Goal: Task Accomplishment & Management: Manage account settings

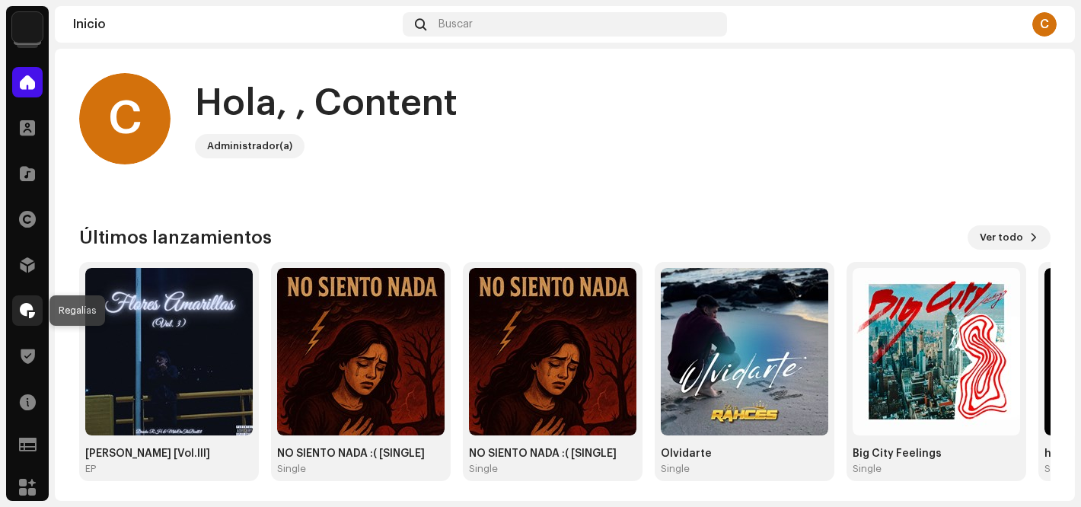
click at [30, 311] on span at bounding box center [27, 311] width 15 height 12
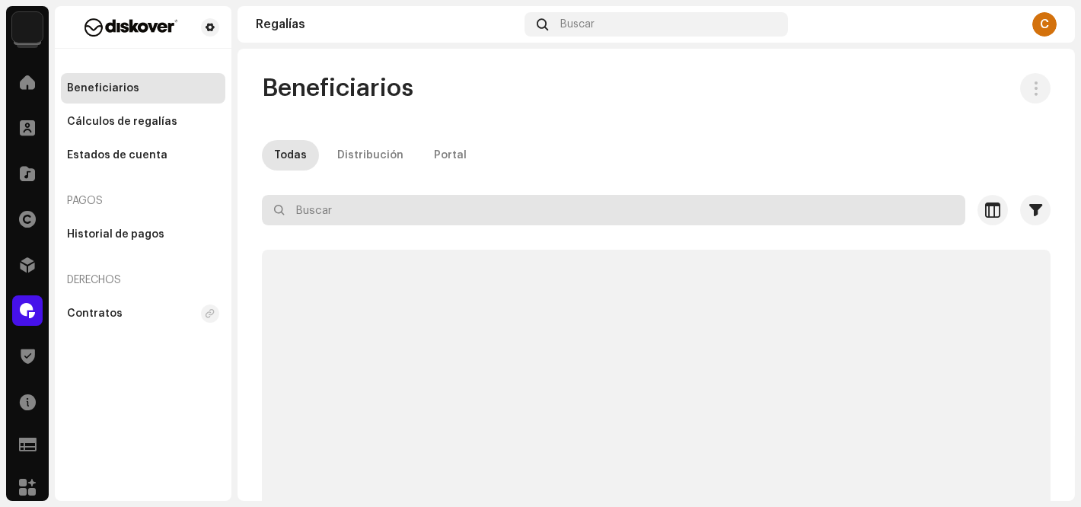
click at [314, 218] on input "text" at bounding box center [614, 210] width 704 height 30
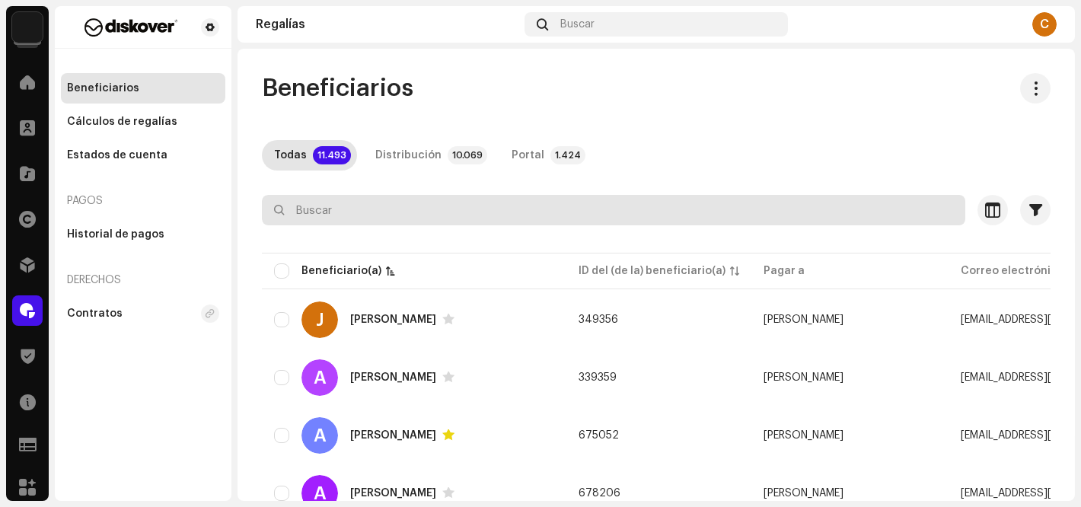
paste input "[EMAIL_ADDRESS][DOMAIN_NAME]"
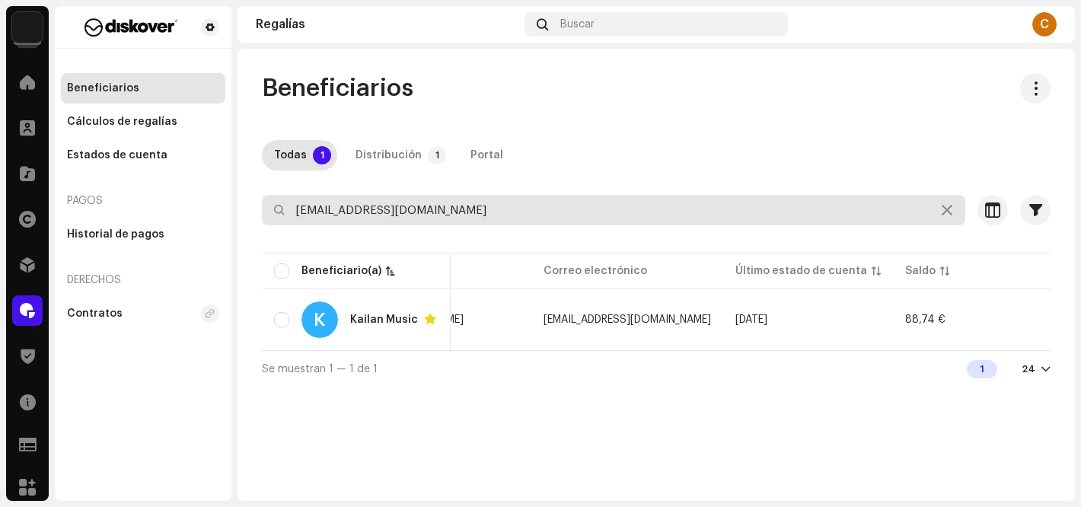
scroll to position [0, 419]
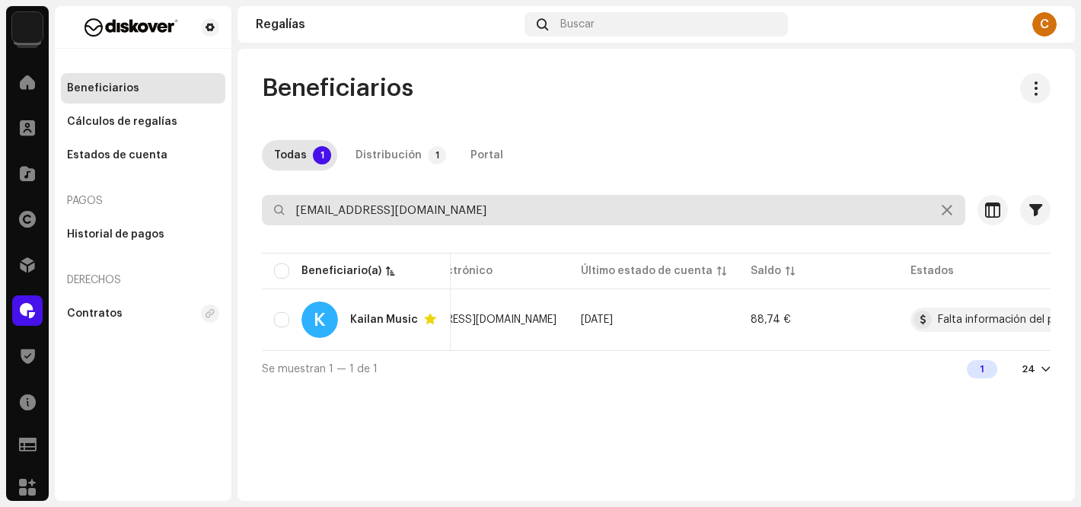
type input "[EMAIL_ADDRESS][DOMAIN_NAME]"
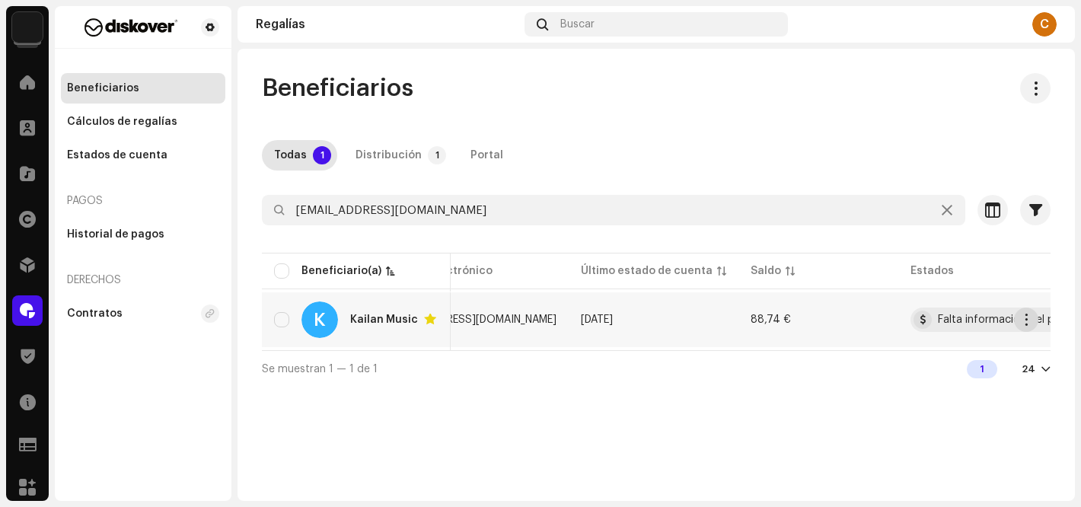
click at [1030, 322] on span "button" at bounding box center [1026, 320] width 11 height 12
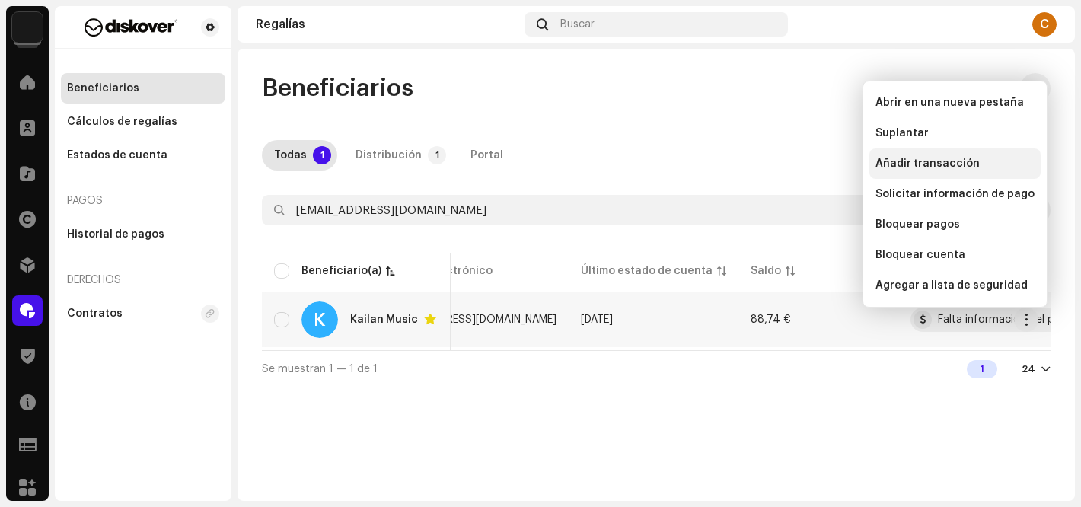
click at [914, 160] on span "Añadir transacción" at bounding box center [928, 164] width 104 height 12
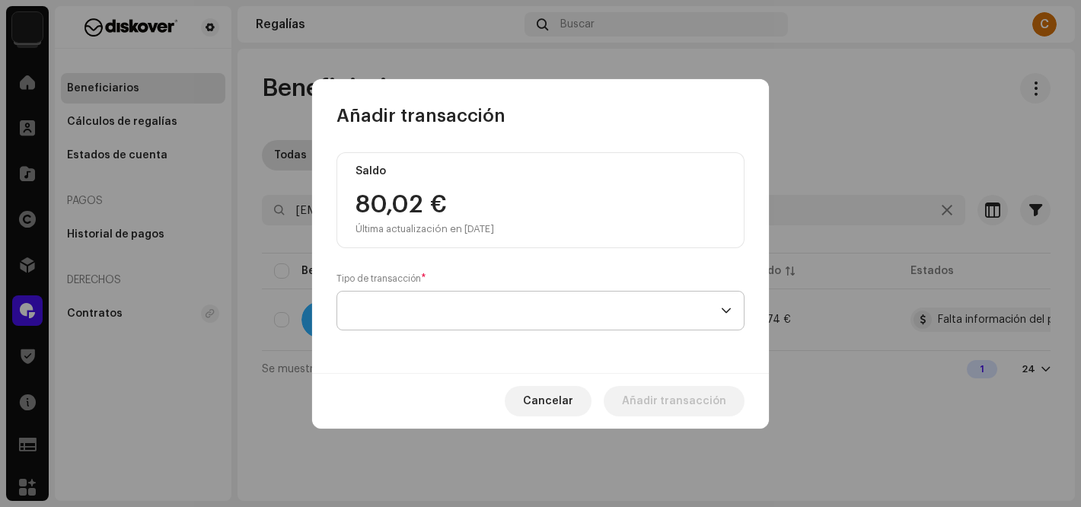
click at [461, 311] on span at bounding box center [535, 311] width 372 height 38
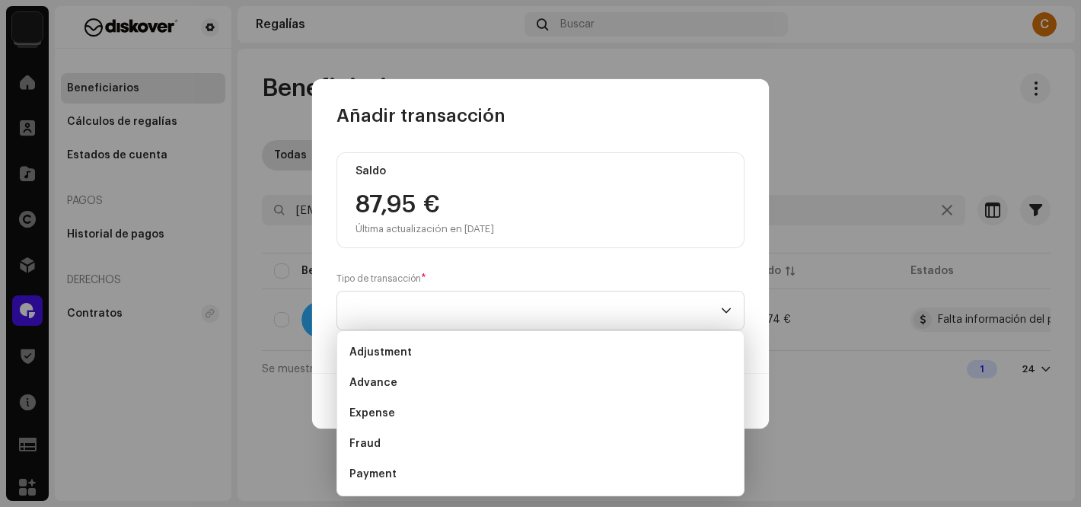
scroll to position [24, 0]
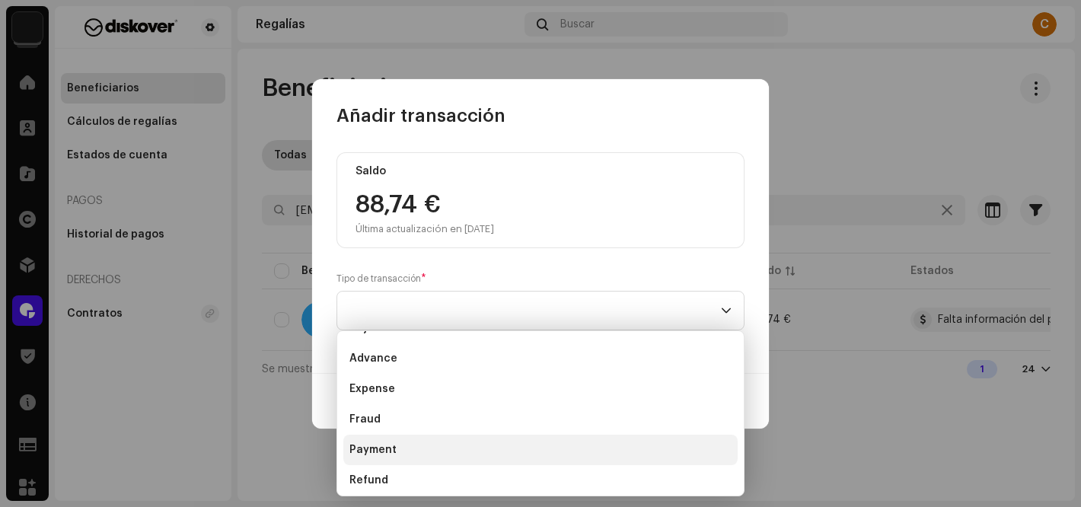
click at [406, 448] on li "Payment" at bounding box center [540, 450] width 394 height 30
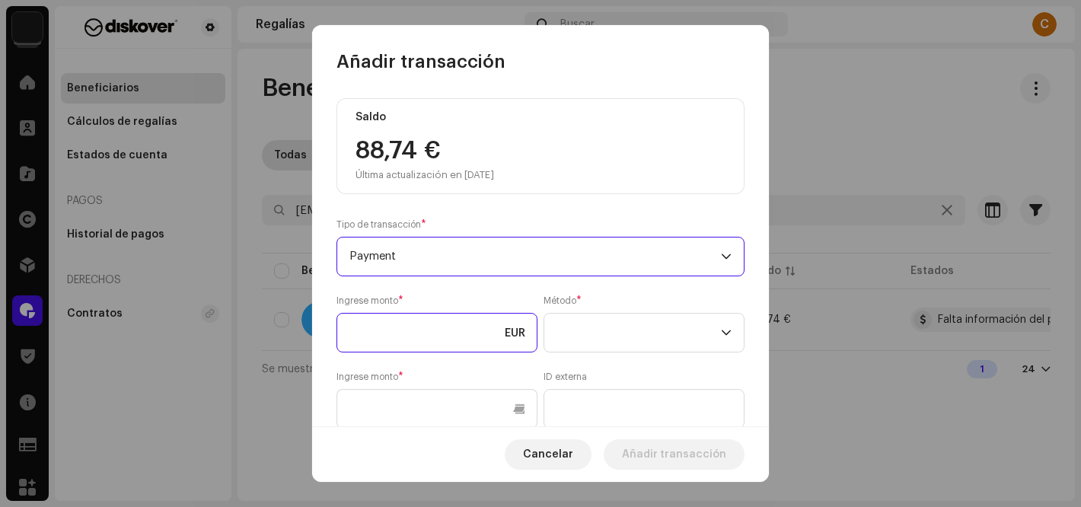
click at [413, 335] on input at bounding box center [437, 333] width 201 height 40
type input "60,00"
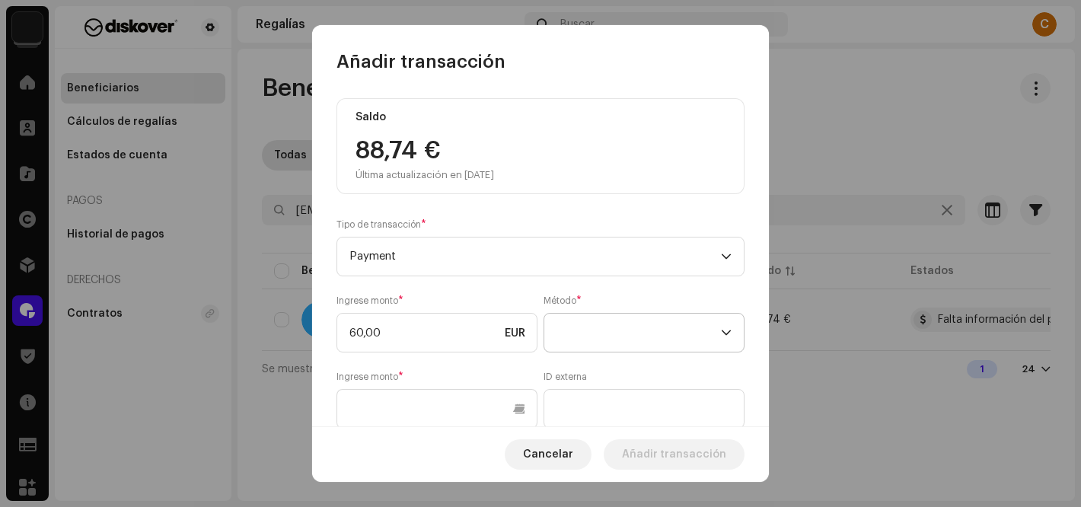
click at [611, 341] on span at bounding box center [639, 333] width 164 height 38
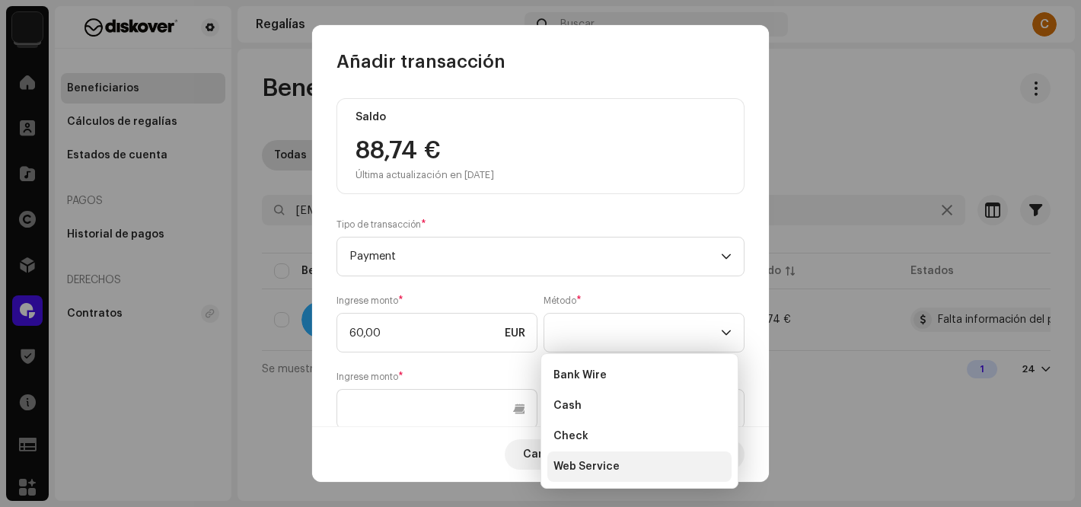
click at [586, 461] on span "Web Service" at bounding box center [587, 466] width 66 height 15
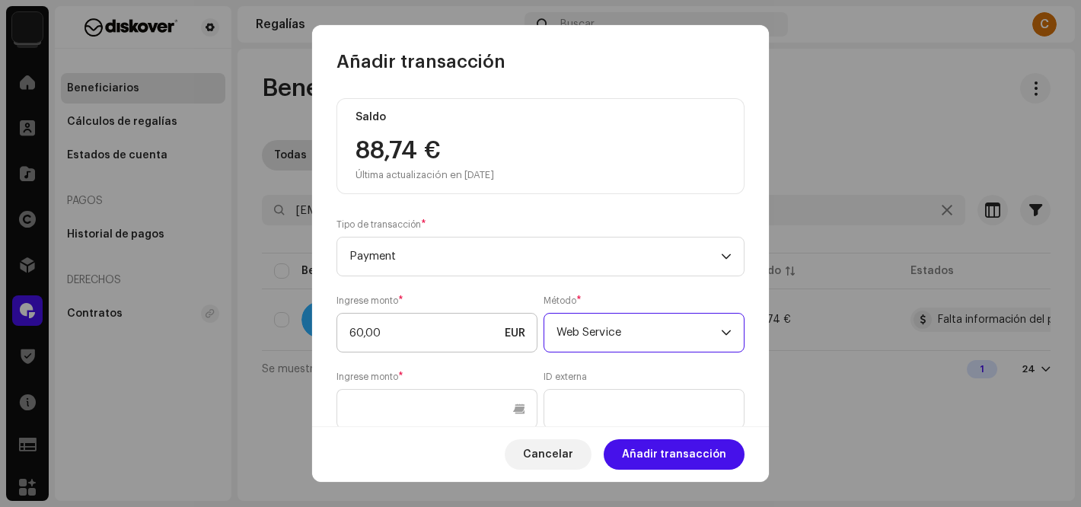
scroll to position [223, 0]
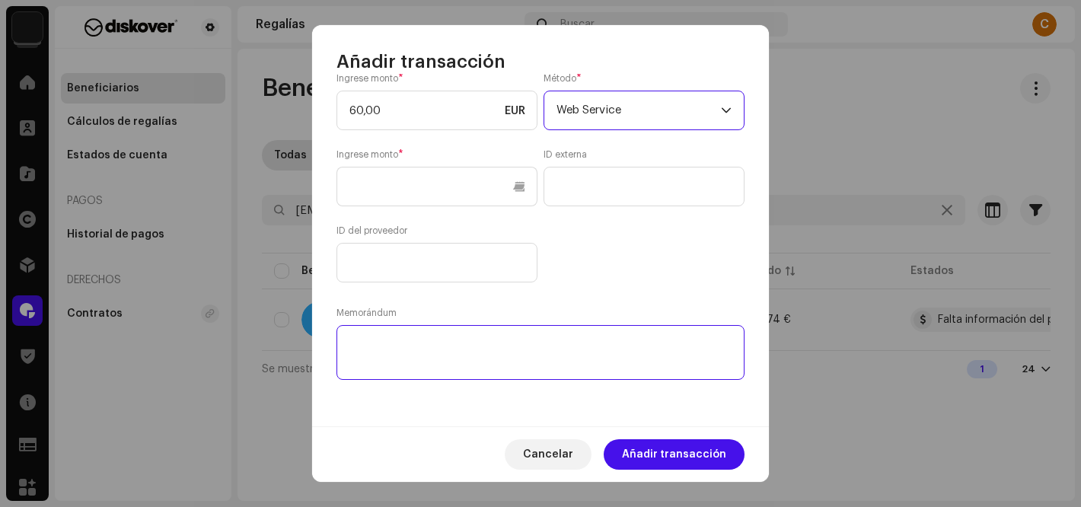
click at [374, 353] on textarea at bounding box center [541, 352] width 408 height 55
paste textarea "PAGADO via: PAYPAL I Cuenta de abono:"
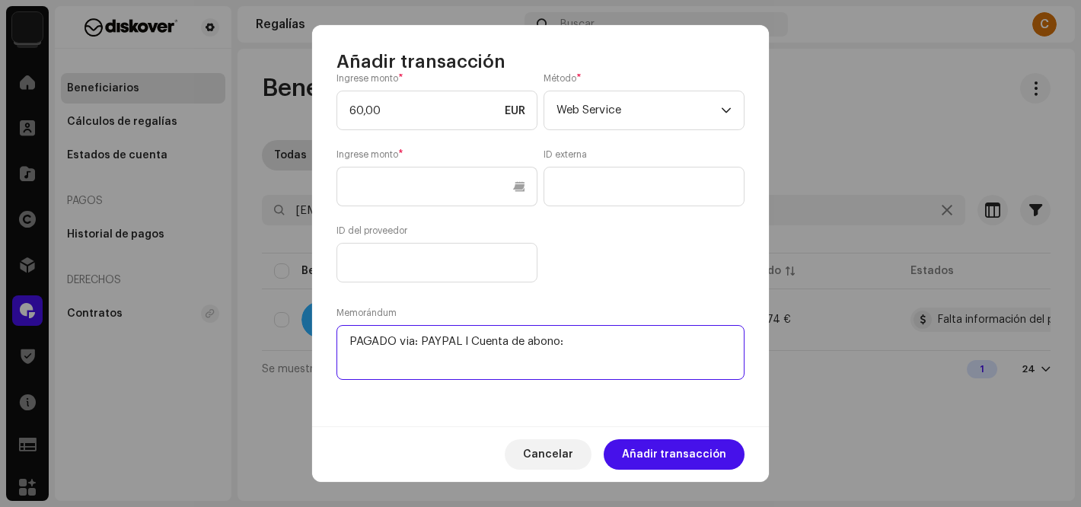
paste textarea "[EMAIL_ADDRESS][DOMAIN_NAME]"
type textarea "PAGADO via: PAYPAL I Cuenta de abono: [EMAIL_ADDRESS][DOMAIN_NAME]"
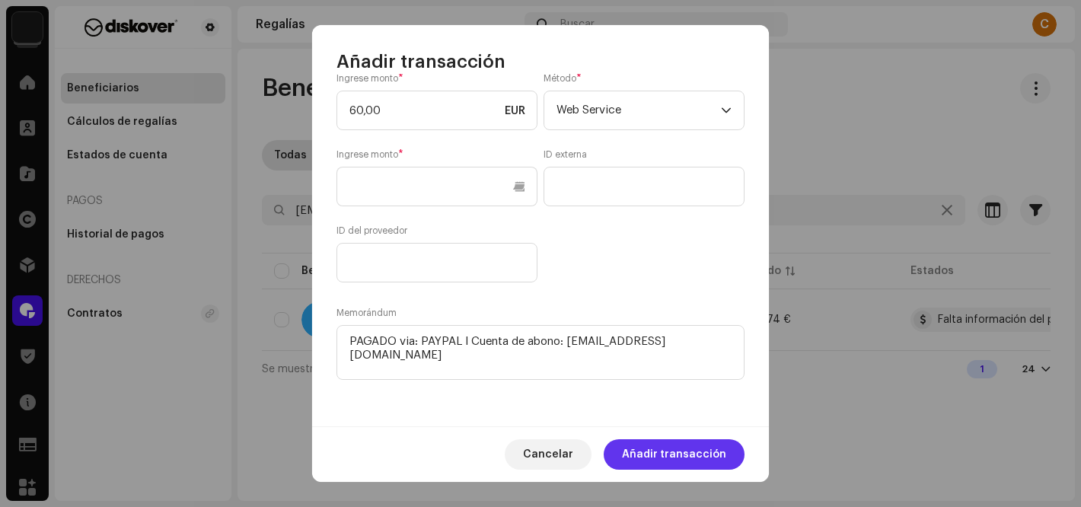
click at [685, 459] on span "Añadir transacción" at bounding box center [674, 454] width 104 height 30
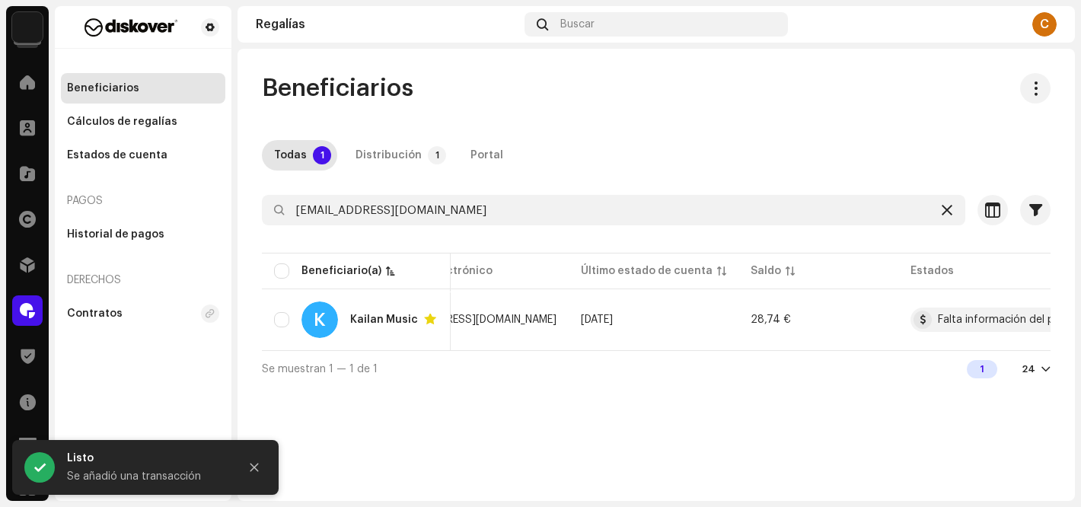
click at [949, 211] on icon at bounding box center [947, 210] width 11 height 12
click at [732, 114] on div "Beneficiarios Todas 1 Distribución 1 Portal Seleccionado 0 Seleccionar todo 1 O…" at bounding box center [657, 230] width 838 height 314
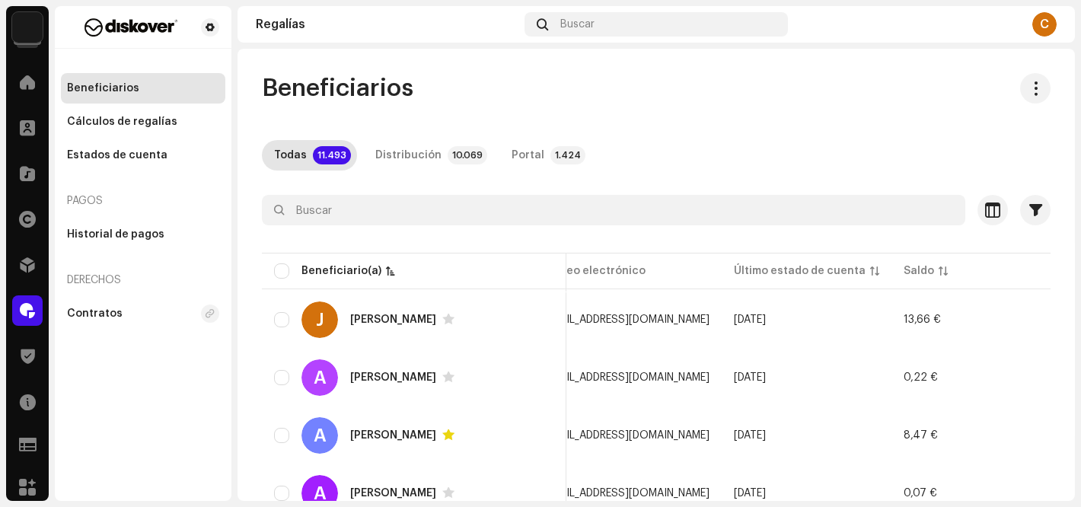
click at [559, 98] on div "Beneficiarios" at bounding box center [656, 88] width 789 height 30
click at [522, 76] on div "Beneficiarios" at bounding box center [656, 88] width 789 height 30
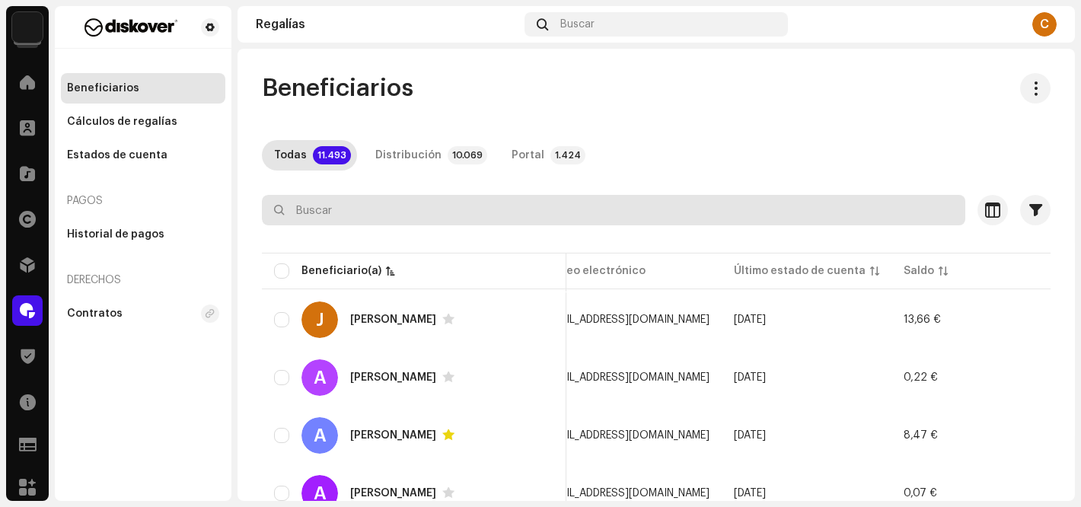
click at [420, 210] on input "text" at bounding box center [614, 210] width 704 height 30
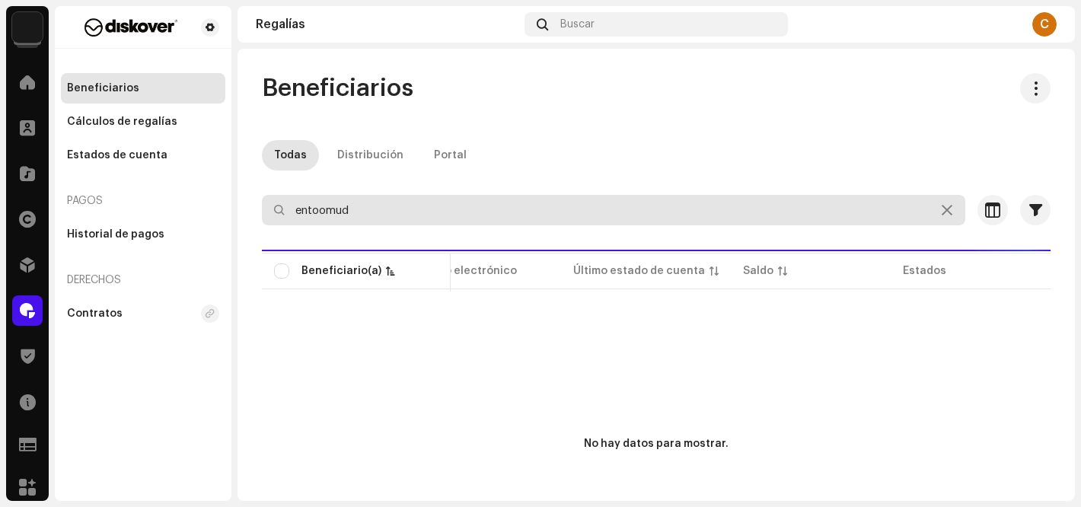
scroll to position [0, 388]
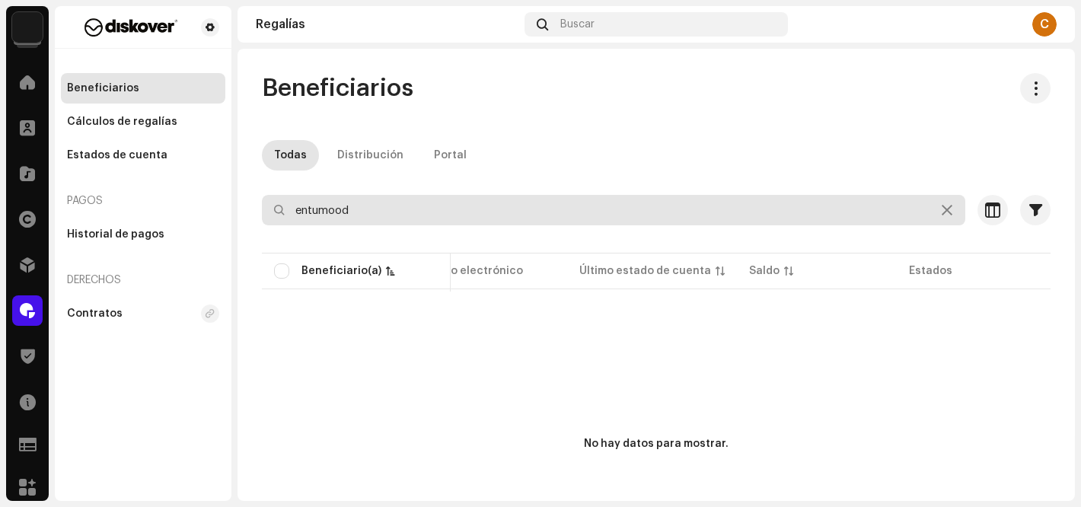
click at [398, 213] on input "entumood" at bounding box center [614, 210] width 704 height 30
type input "e"
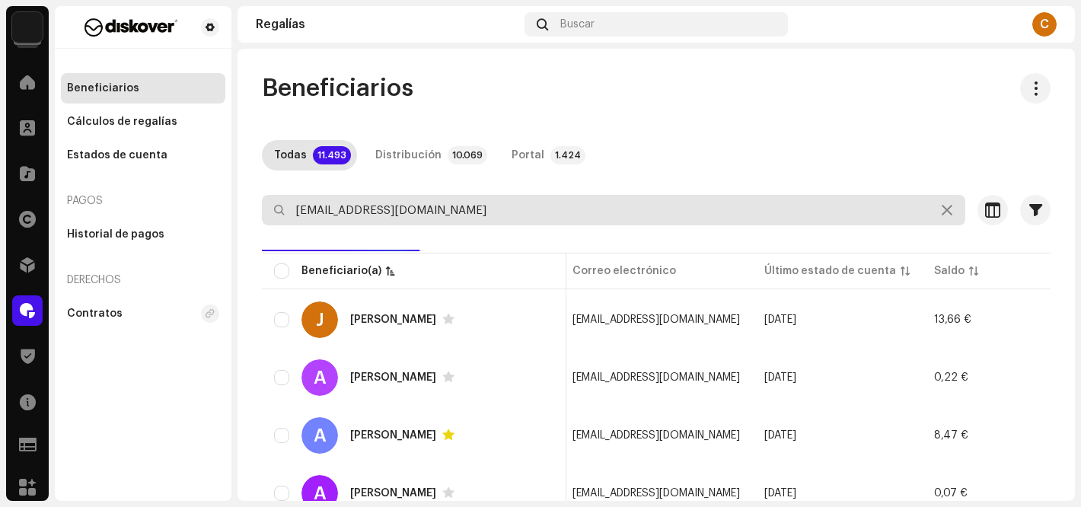
type input "[EMAIL_ADDRESS][DOMAIN_NAME]"
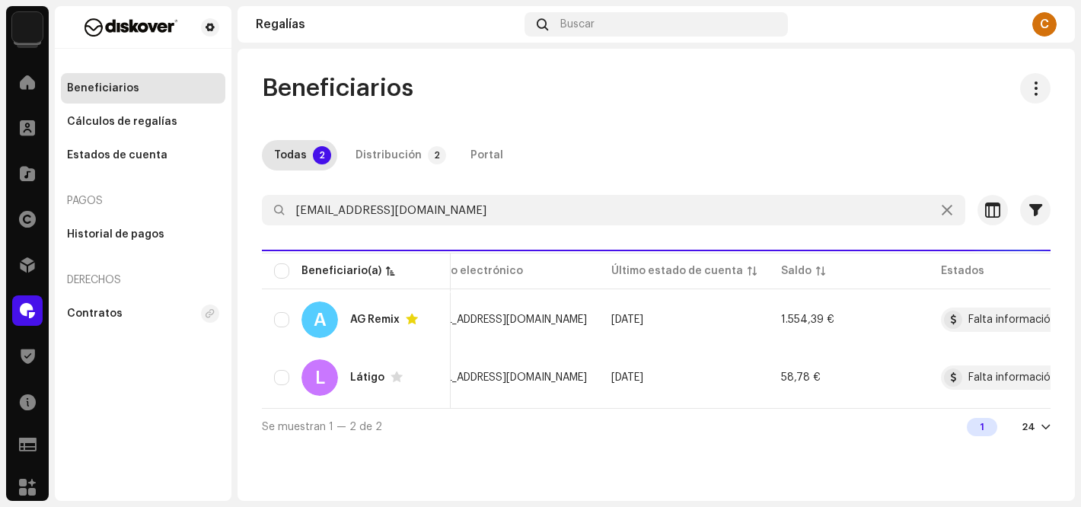
click at [685, 114] on div "Beneficiarios Todas 2 Distribución 2 Portal [EMAIL_ADDRESS][DOMAIN_NAME] Selecc…" at bounding box center [657, 259] width 838 height 372
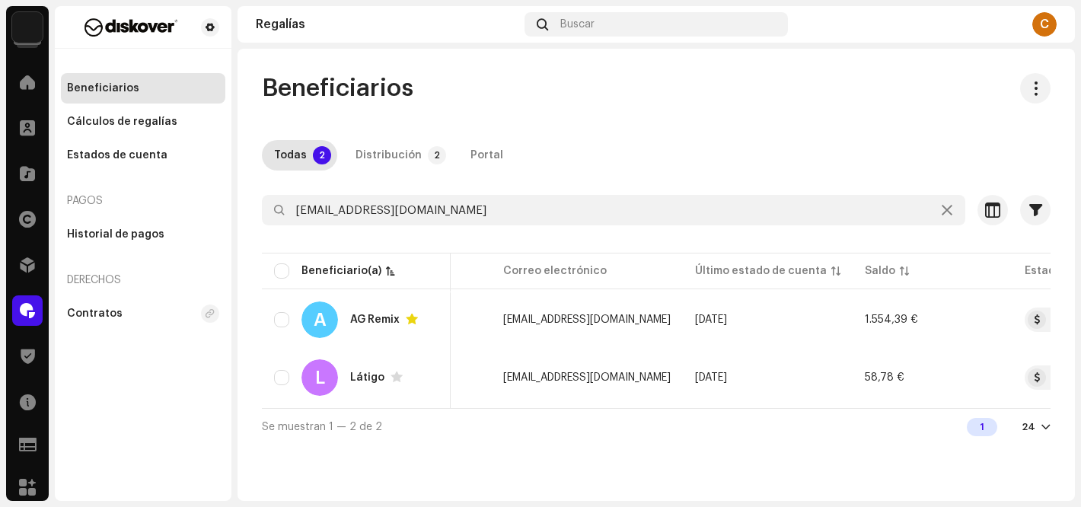
scroll to position [0, 305]
click at [640, 103] on div "Beneficiarios" at bounding box center [656, 88] width 789 height 30
click at [700, 131] on div "Beneficiarios Todas 2 Distribución 2 Portal [EMAIL_ADDRESS][DOMAIN_NAME] Selecc…" at bounding box center [657, 259] width 838 height 372
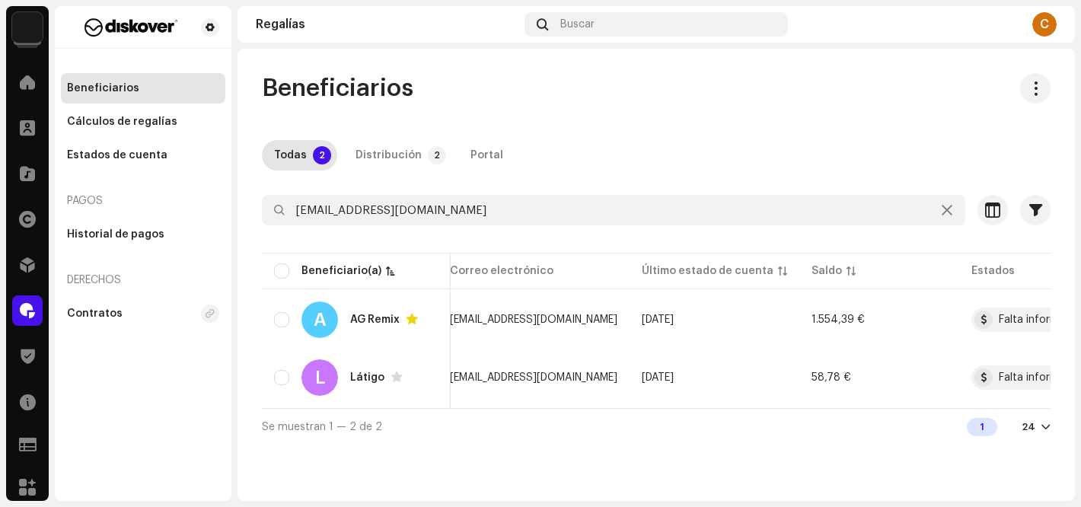
scroll to position [0, 454]
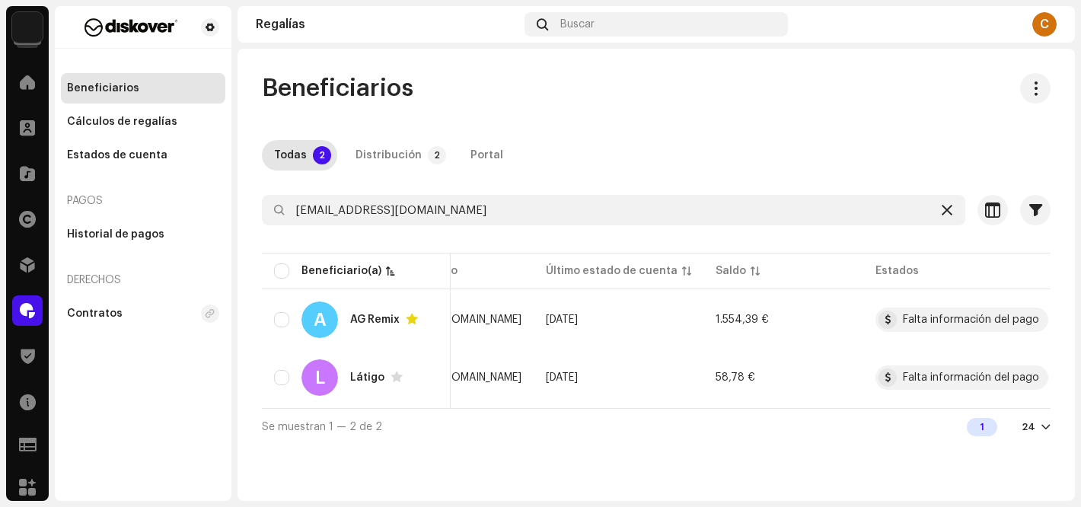
click at [955, 208] on div at bounding box center [947, 210] width 18 height 18
click at [946, 209] on icon at bounding box center [947, 210] width 11 height 12
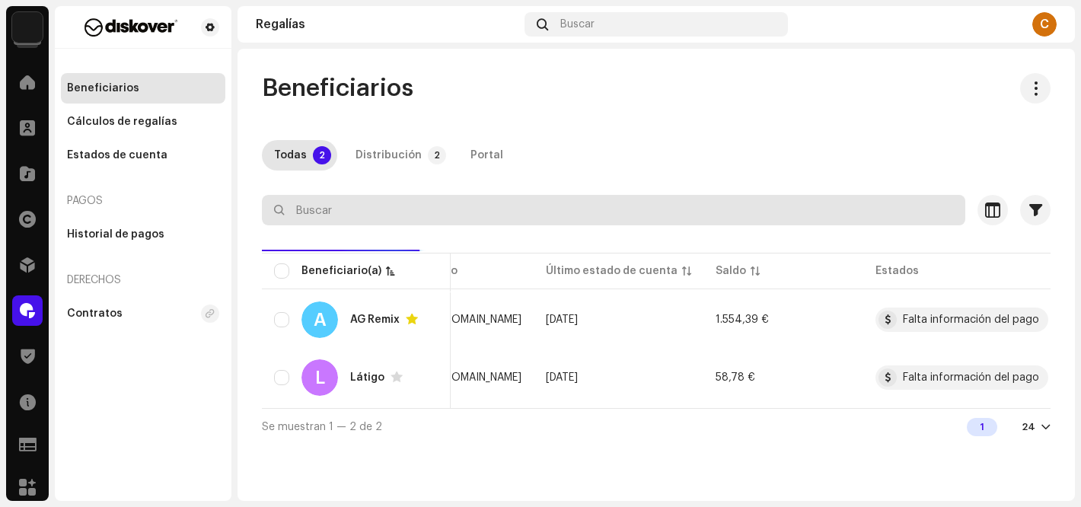
click at [357, 219] on input "text" at bounding box center [614, 210] width 704 height 30
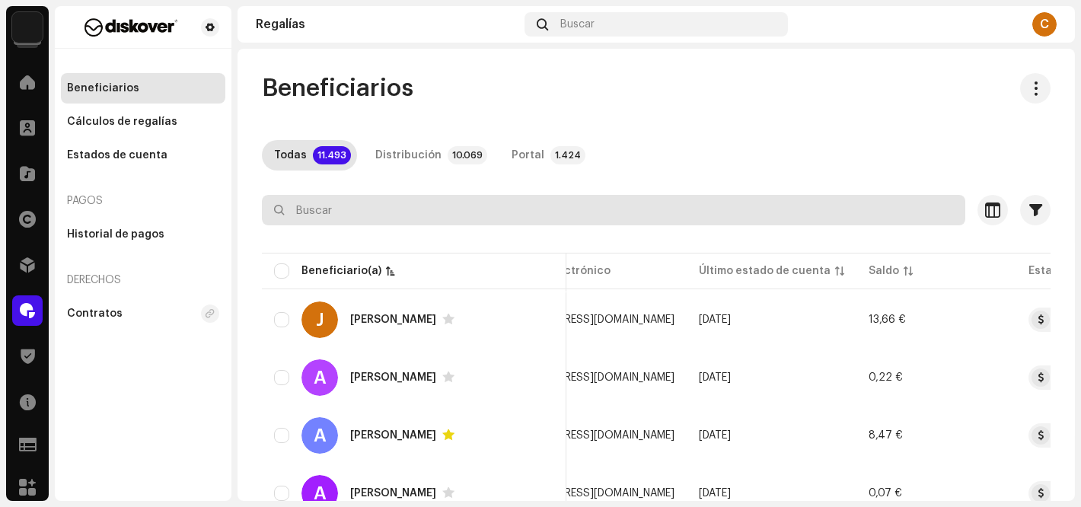
paste input "[EMAIL_ADDRESS][DOMAIN_NAME]"
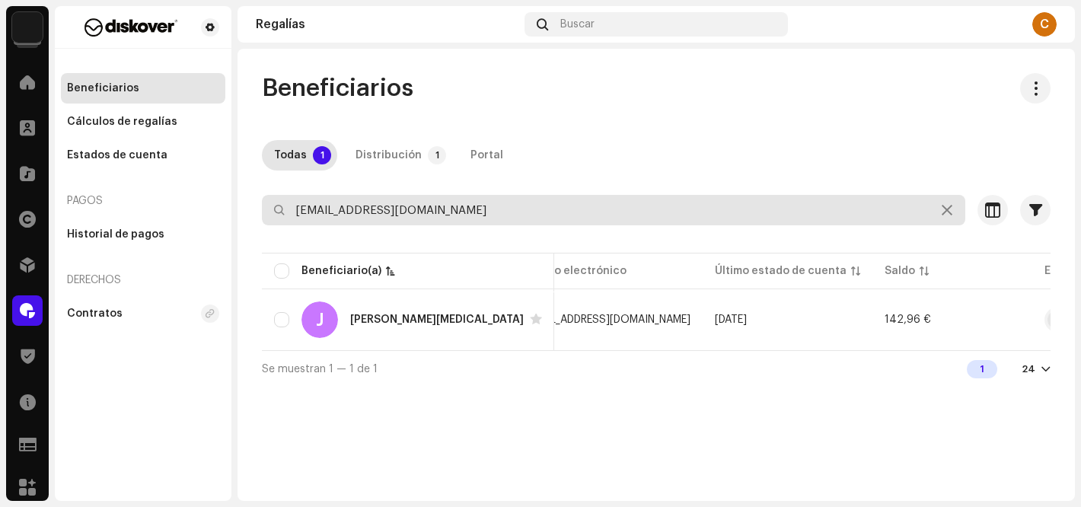
type input "[EMAIL_ADDRESS][DOMAIN_NAME]"
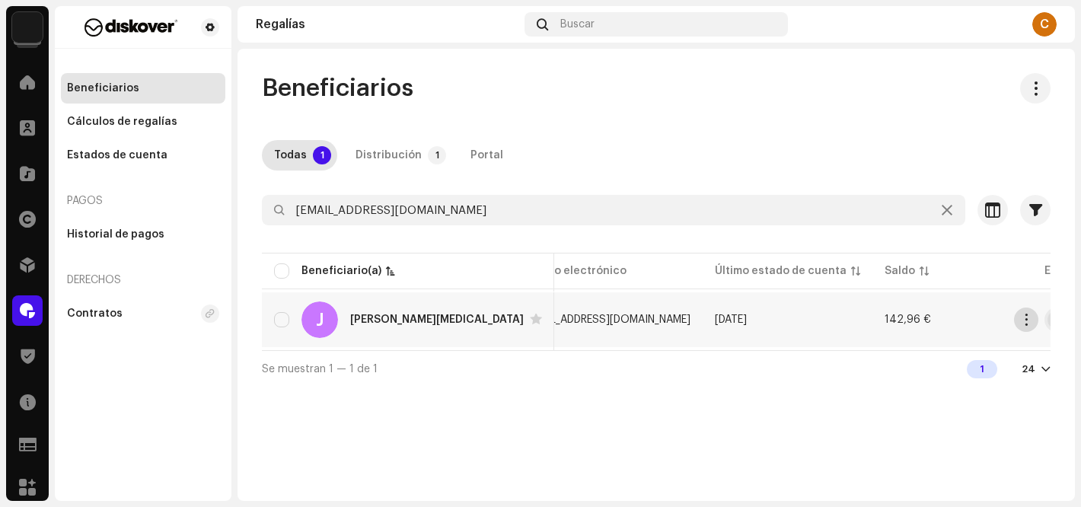
click at [1030, 314] on span "button" at bounding box center [1026, 320] width 11 height 12
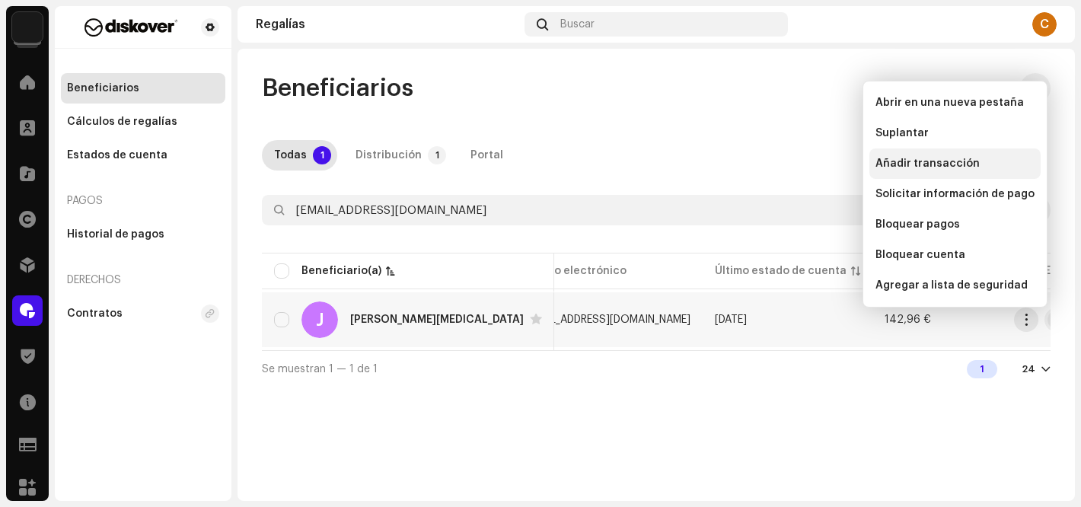
click at [906, 164] on span "Añadir transacción" at bounding box center [928, 164] width 104 height 12
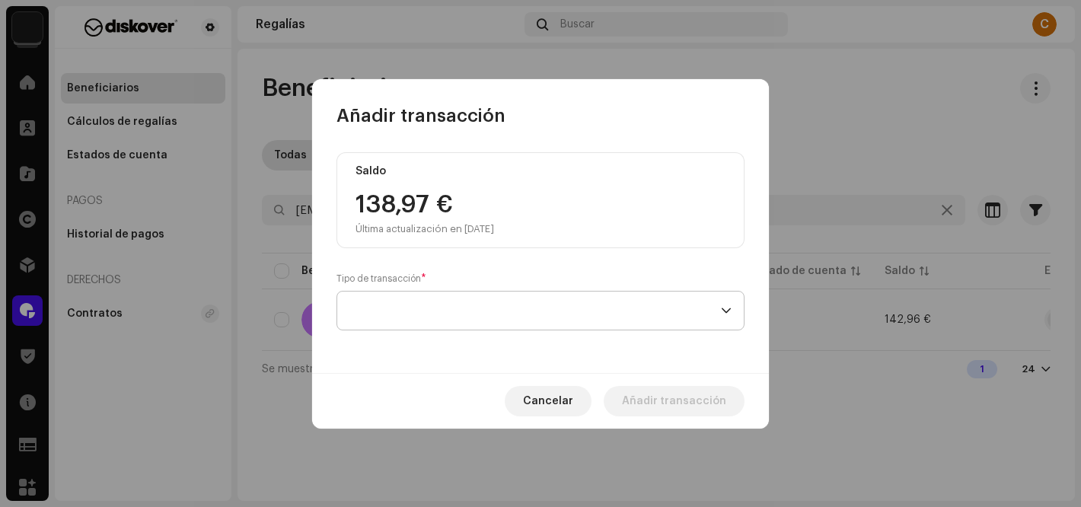
click at [377, 311] on span at bounding box center [535, 311] width 372 height 38
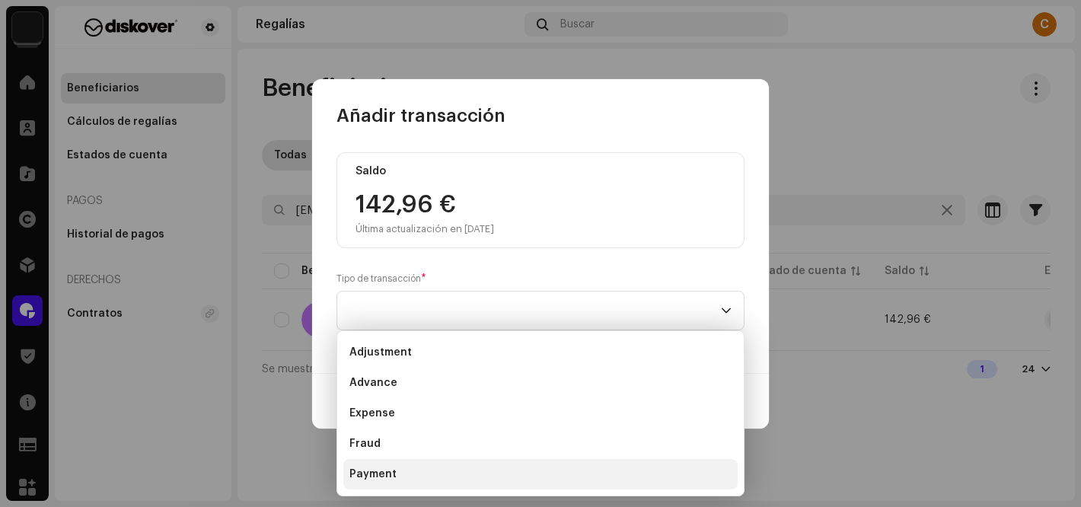
click at [380, 475] on span "Payment" at bounding box center [372, 474] width 47 height 15
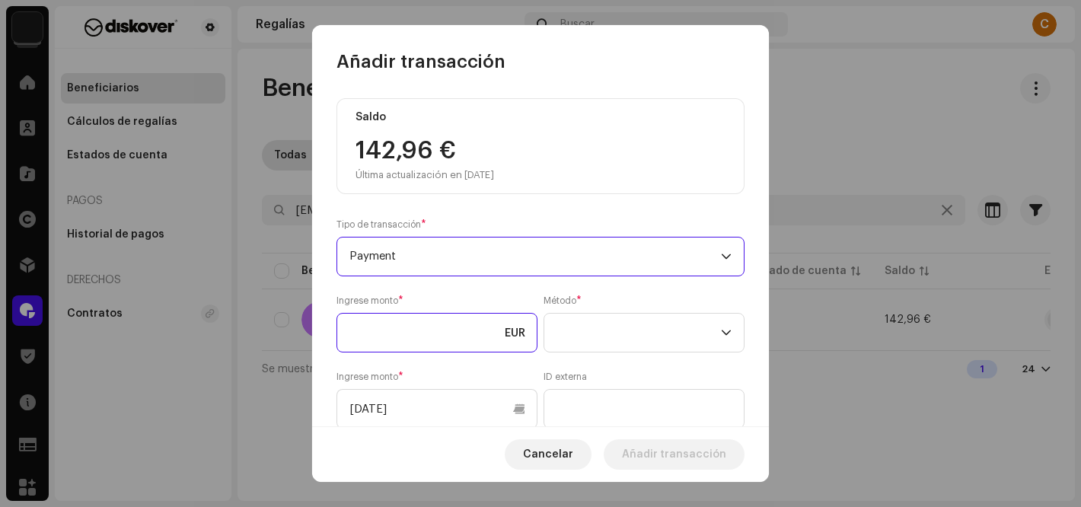
click at [385, 338] on input at bounding box center [437, 333] width 201 height 40
type input "142,90"
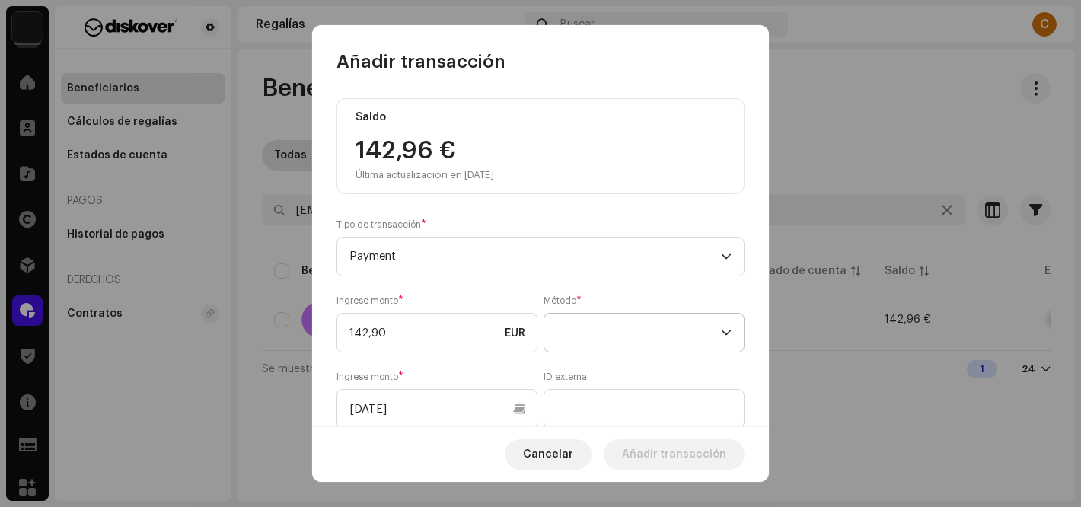
click at [605, 337] on span at bounding box center [639, 333] width 164 height 38
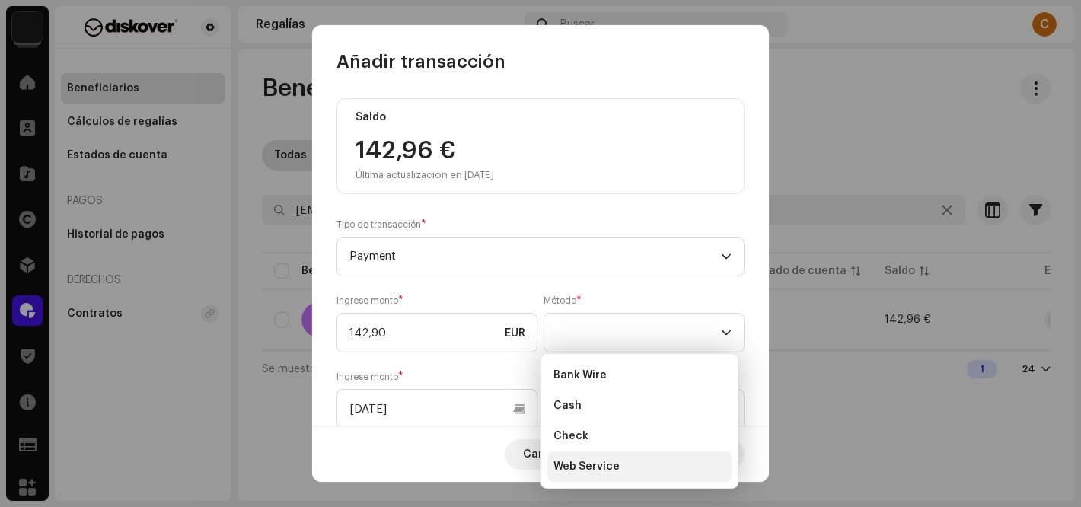
click at [610, 464] on span "Web Service" at bounding box center [587, 466] width 66 height 15
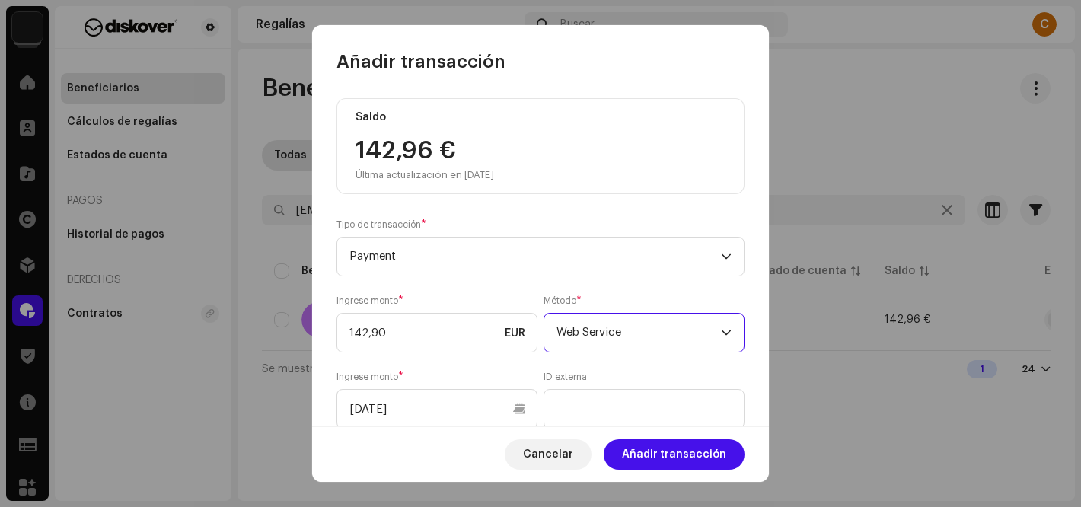
scroll to position [223, 0]
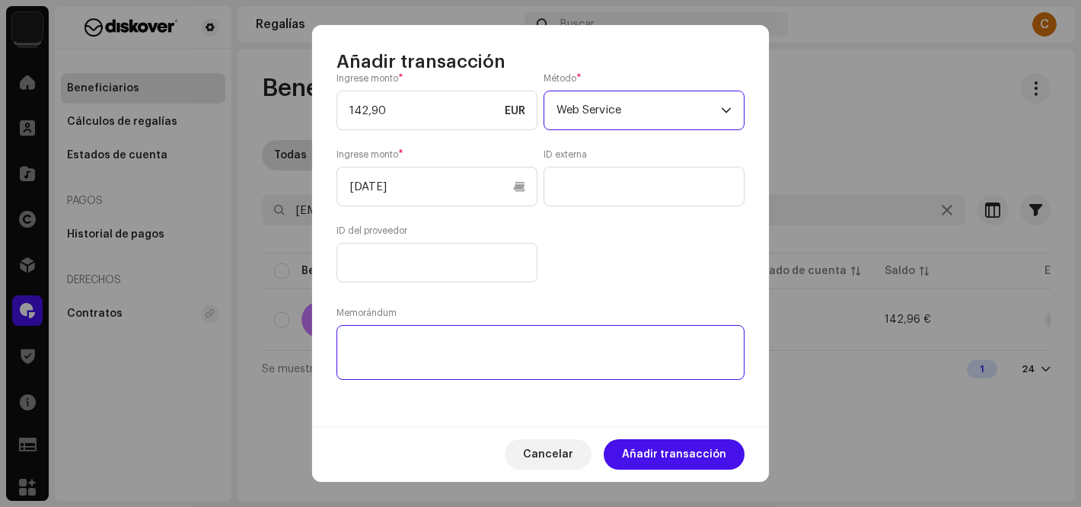
click at [420, 361] on textarea at bounding box center [541, 352] width 408 height 55
paste textarea "PAGADO via: PAYPAL I Cuenta de abono:"
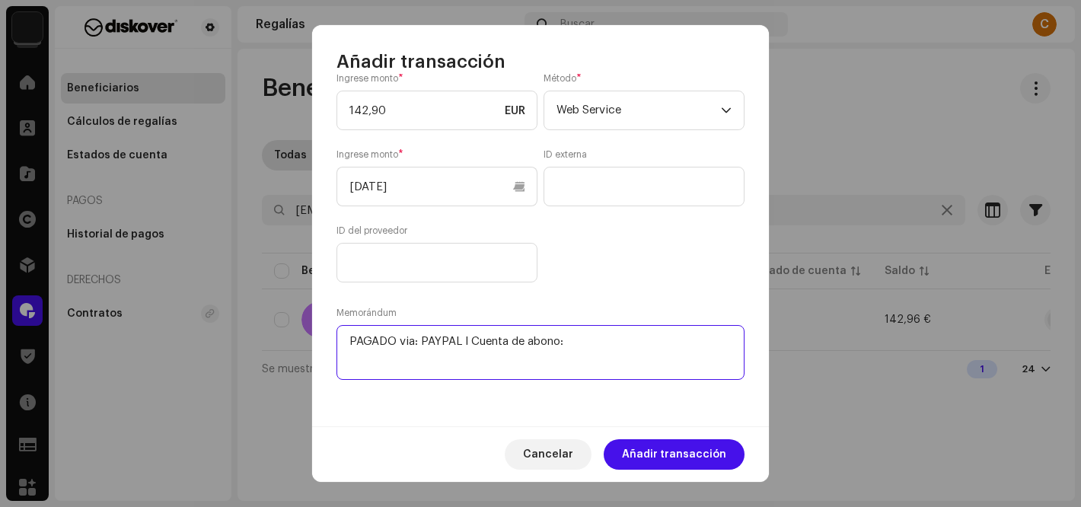
paste textarea "[EMAIL_ADDRESS][DOMAIN_NAME]"
type textarea "PAGADO via: PAYPAL I Cuenta de abono: [EMAIL_ADDRESS][DOMAIN_NAME]"
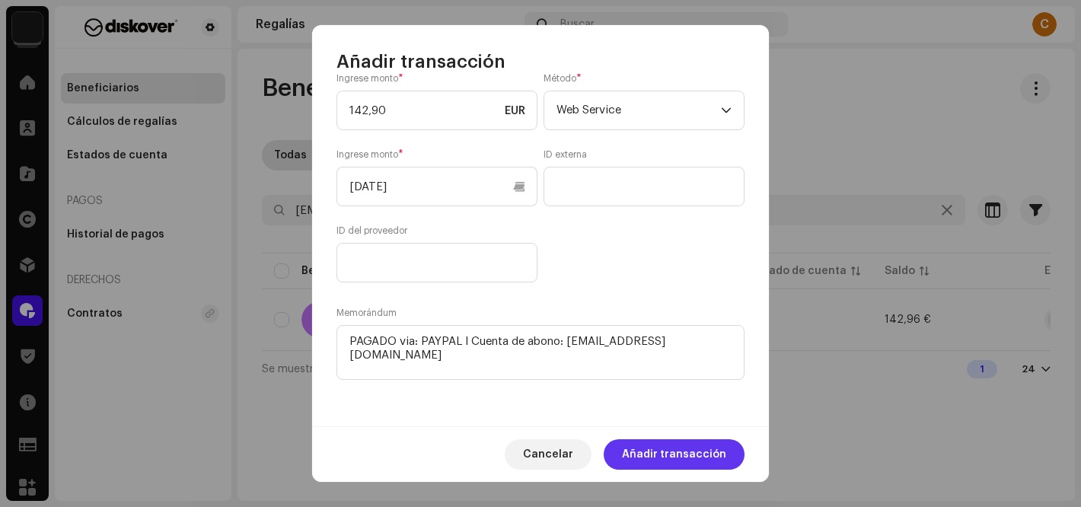
click at [693, 452] on span "Añadir transacción" at bounding box center [674, 454] width 104 height 30
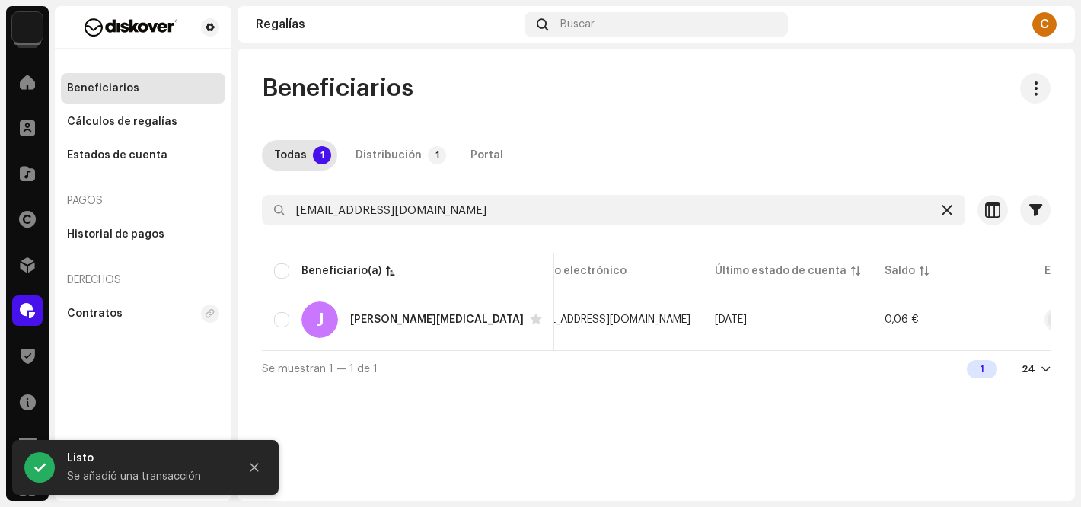
click at [945, 209] on icon at bounding box center [947, 210] width 11 height 12
click at [700, 111] on div "Beneficiarios Todas 1 Distribución 1 Portal Seleccionado 0 Seleccionar todo 1 O…" at bounding box center [657, 230] width 838 height 314
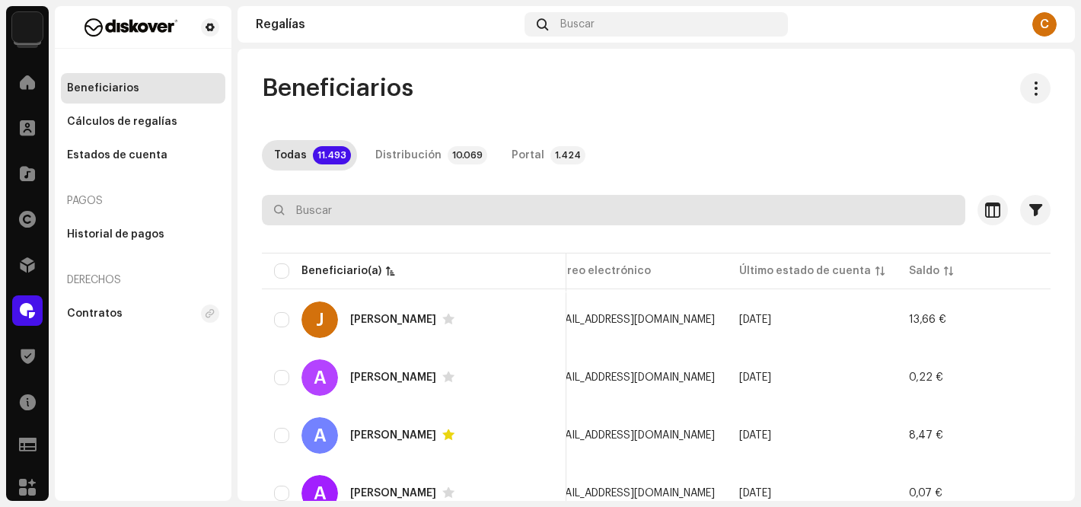
click at [333, 203] on input "text" at bounding box center [614, 210] width 704 height 30
paste input "[EMAIL_ADDRESS][DOMAIN_NAME]"
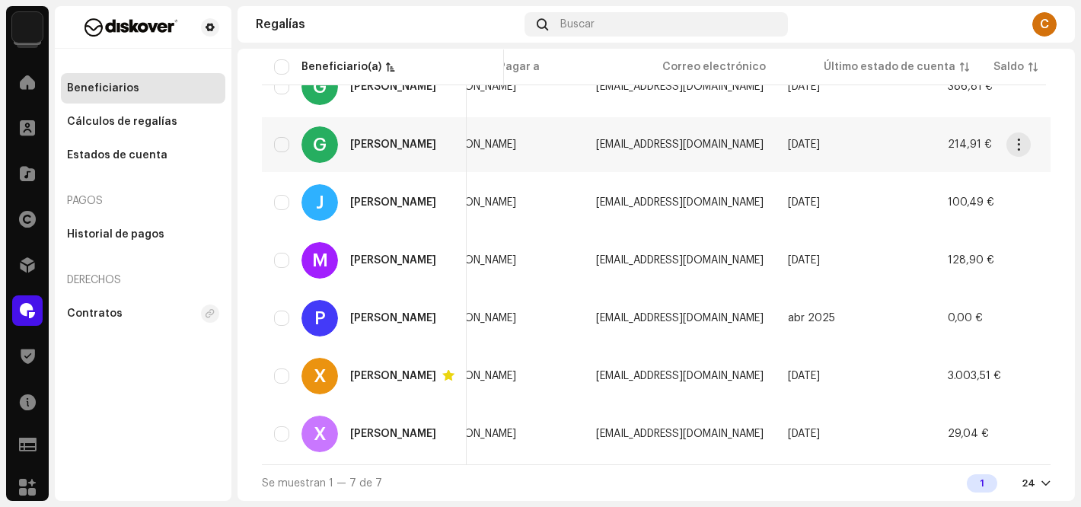
scroll to position [0, 199]
type input "[EMAIL_ADDRESS][DOMAIN_NAME]"
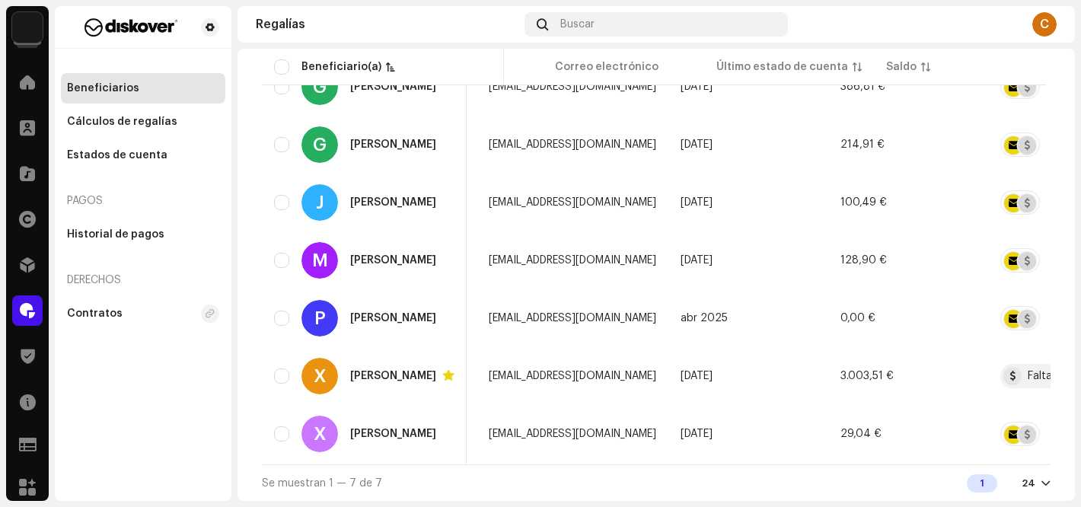
scroll to position [0, 389]
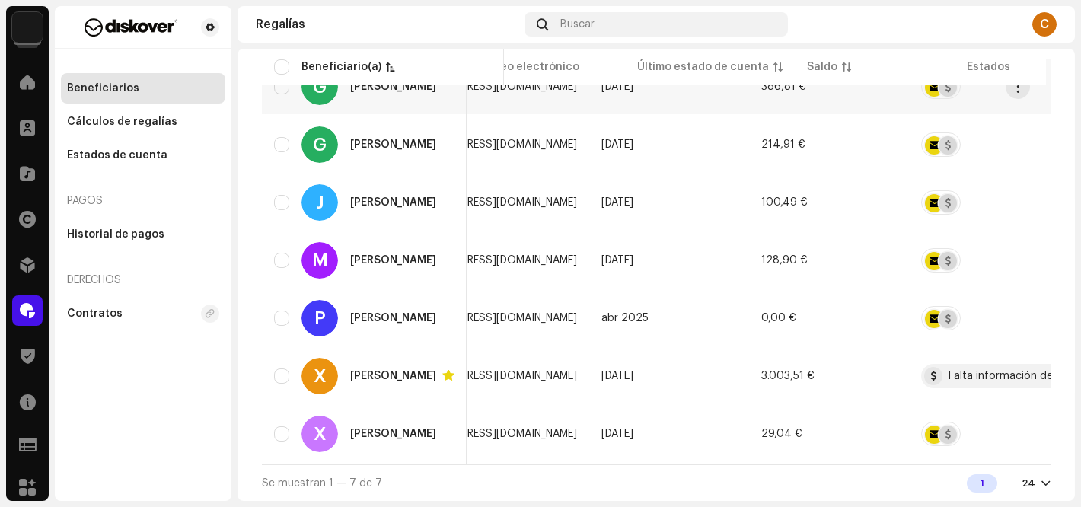
drag, startPoint x: 505, startPoint y: 273, endPoint x: 509, endPoint y: 87, distance: 186.6
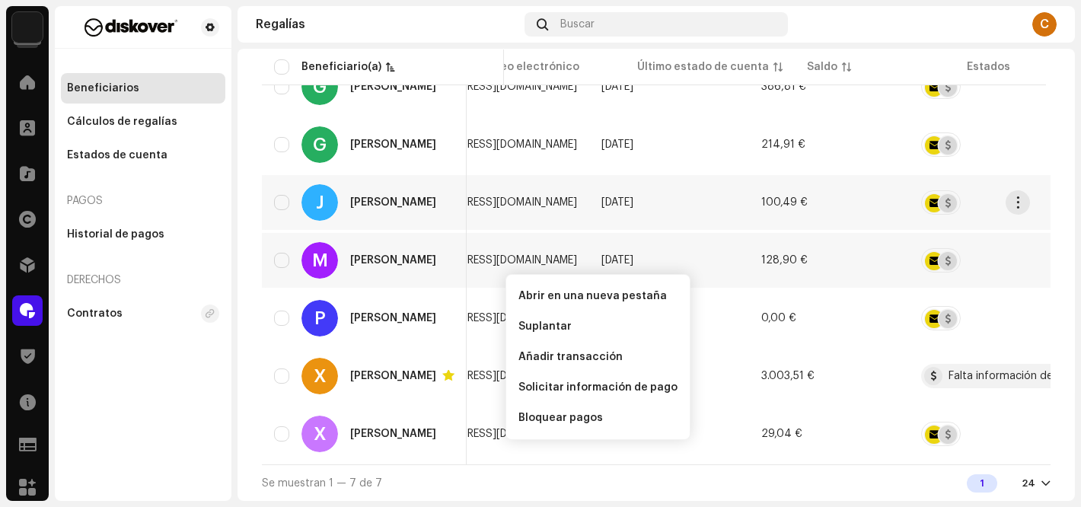
scroll to position [0, 0]
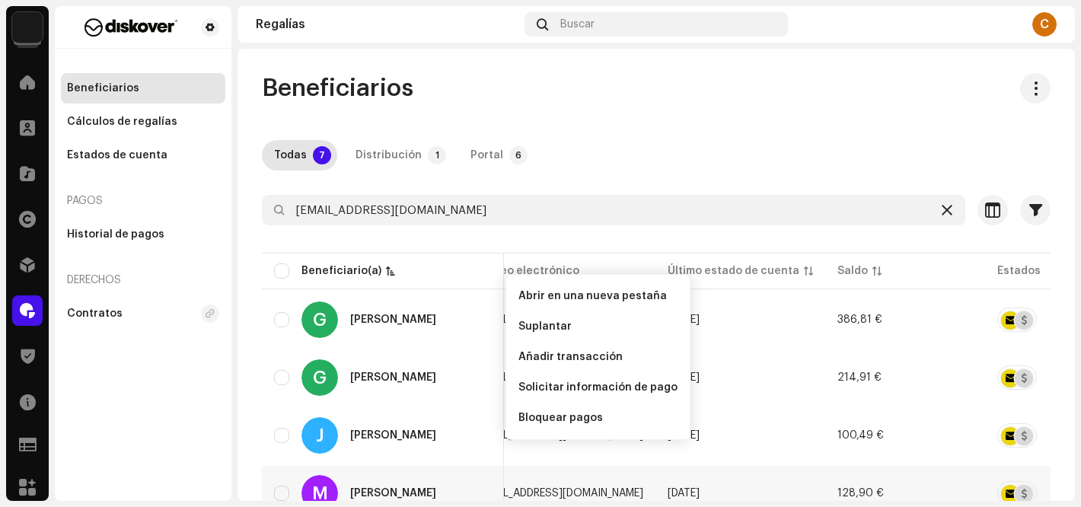
click at [942, 212] on icon at bounding box center [947, 210] width 11 height 12
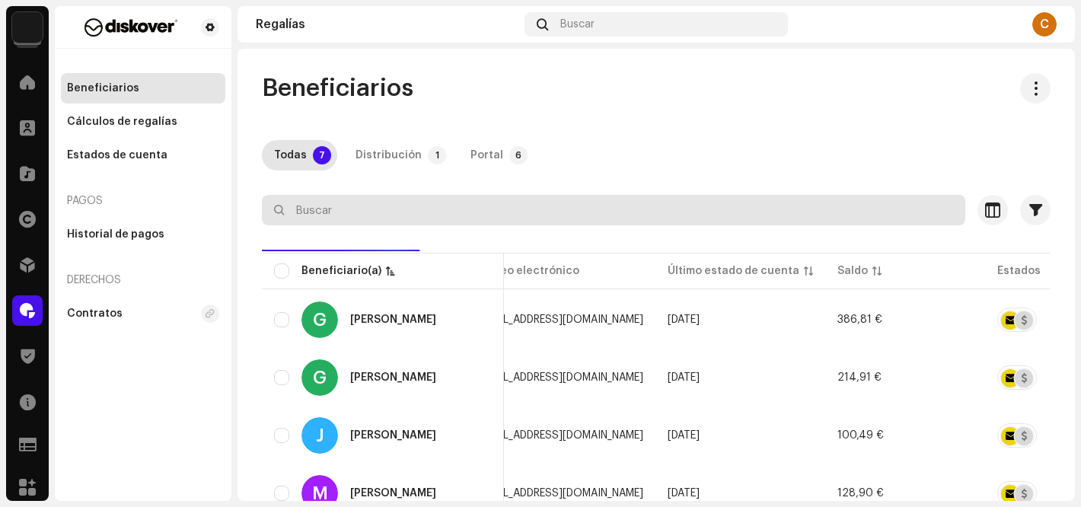
click at [349, 206] on input "text" at bounding box center [614, 210] width 704 height 30
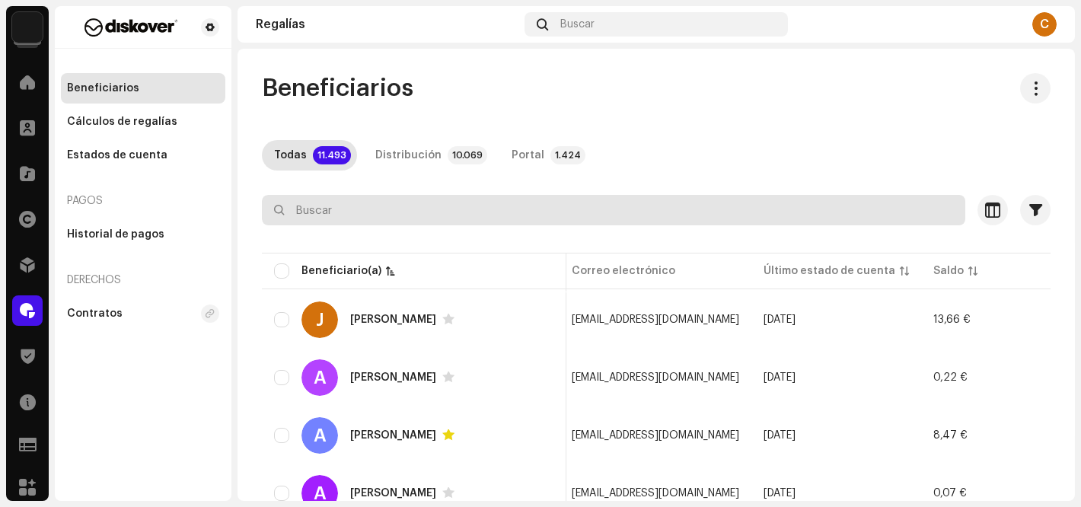
paste input "Hola, Tu solicitud es correcta, Por favor rellena la factura del enlace y reenv…"
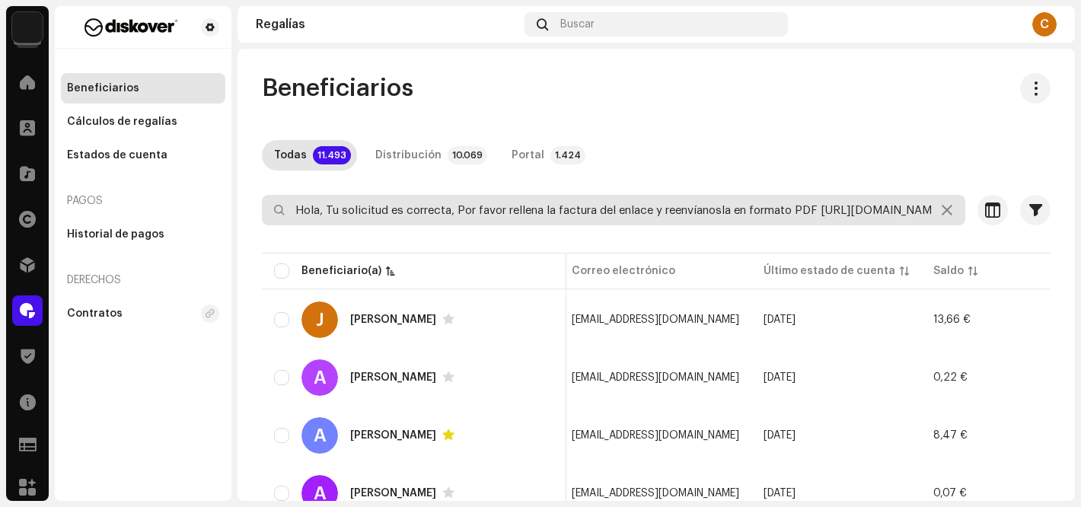
scroll to position [0, 85]
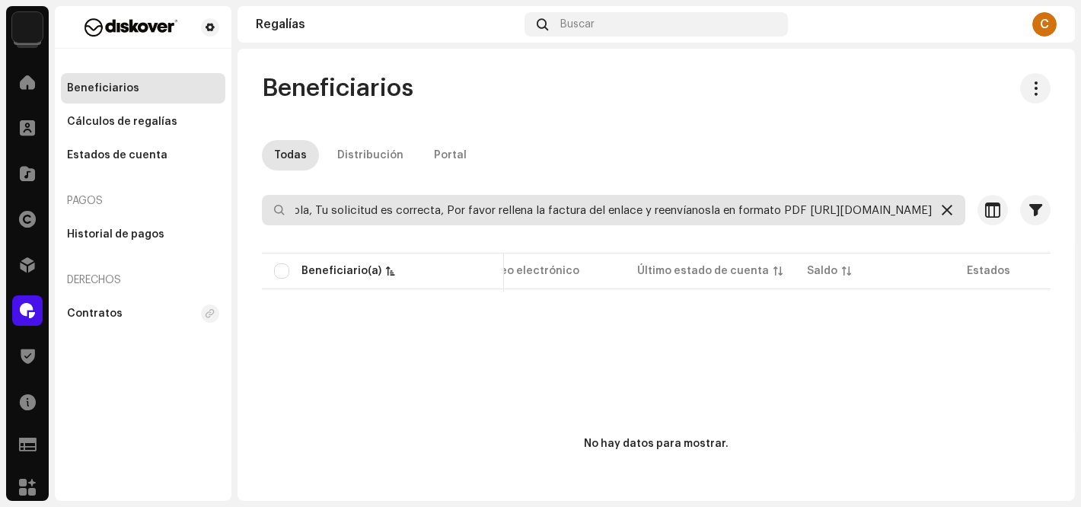
type input "Hola, Tu solicitud es correcta, Por favor rellena la factura del enlace y reenv…"
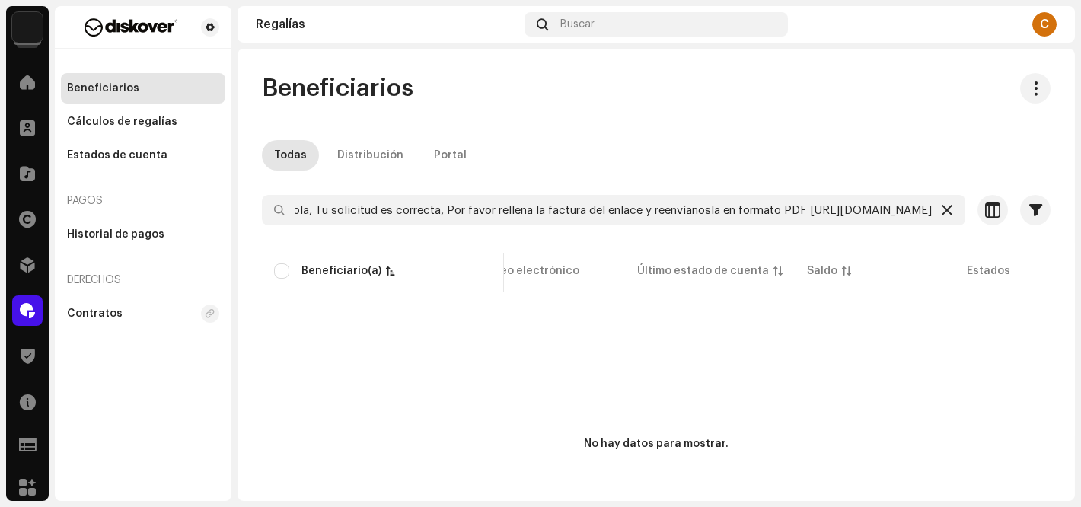
click at [942, 212] on icon at bounding box center [947, 210] width 11 height 12
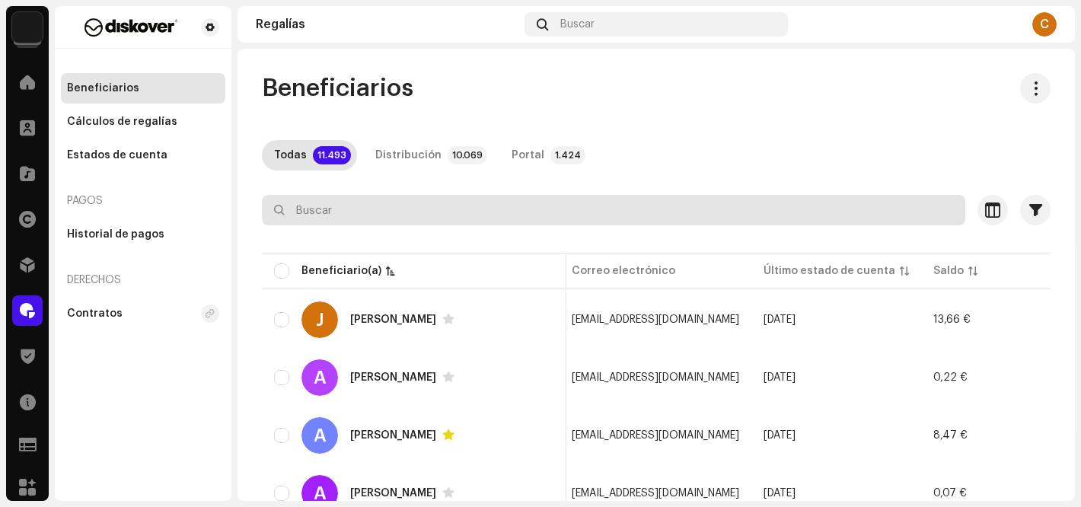
click at [409, 209] on input "text" at bounding box center [614, 210] width 704 height 30
paste input "[EMAIL_ADDRESS][DOMAIN_NAME]"
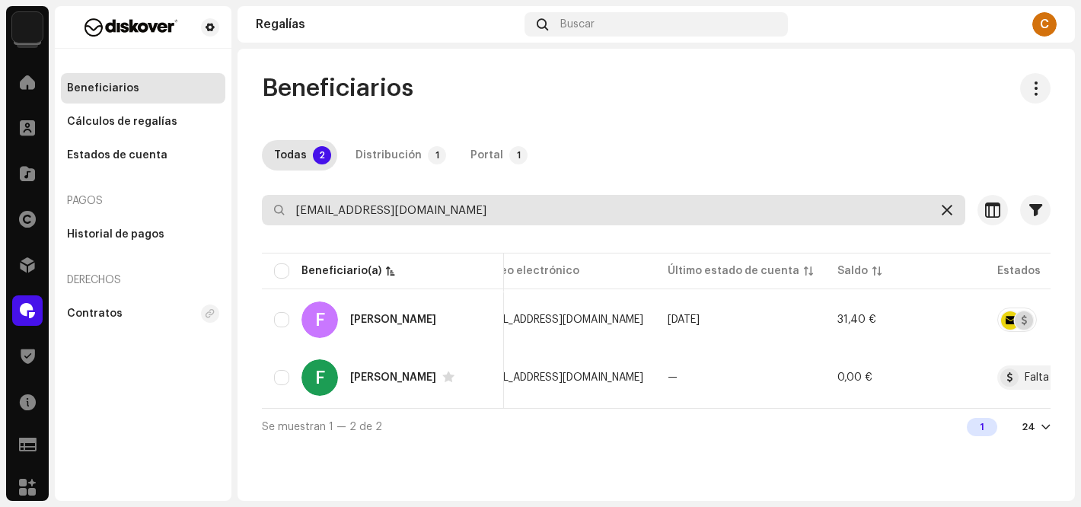
type input "[EMAIL_ADDRESS][DOMAIN_NAME]"
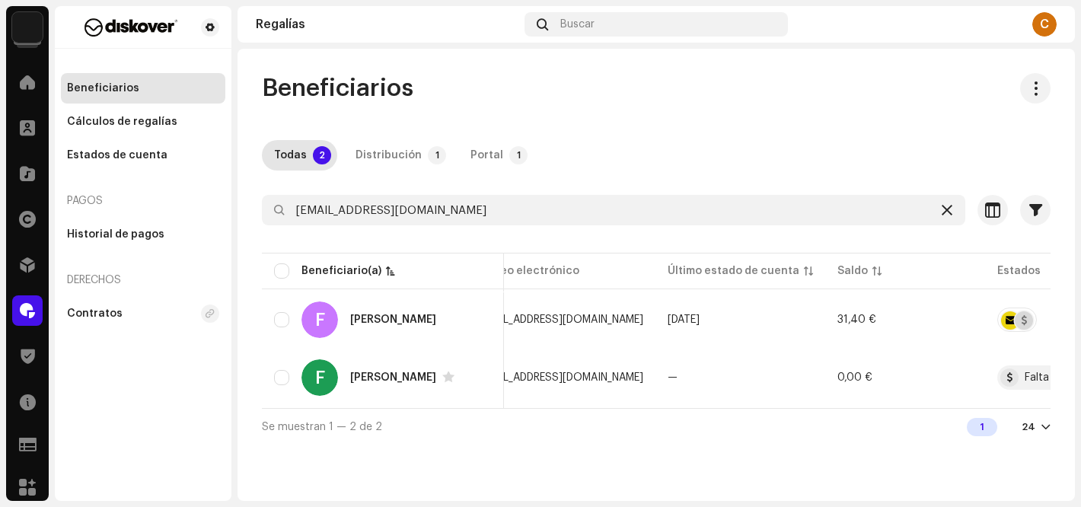
click at [946, 212] on icon at bounding box center [947, 210] width 11 height 12
click at [637, 91] on div "Beneficiarios" at bounding box center [656, 88] width 789 height 30
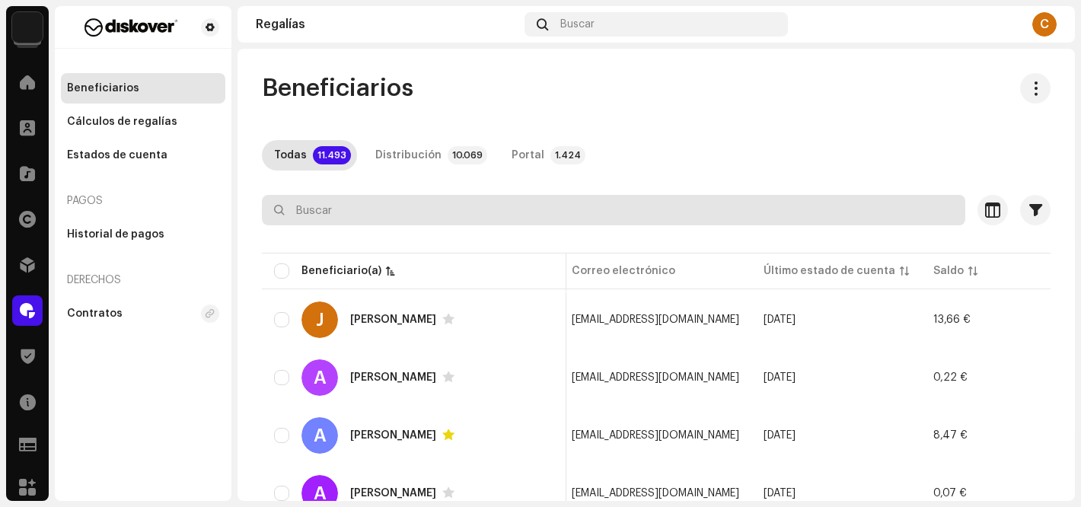
click at [470, 205] on input "text" at bounding box center [614, 210] width 704 height 30
paste input "Music Flow <[EMAIL_ADDRESS][DOMAIN_NAME]>"
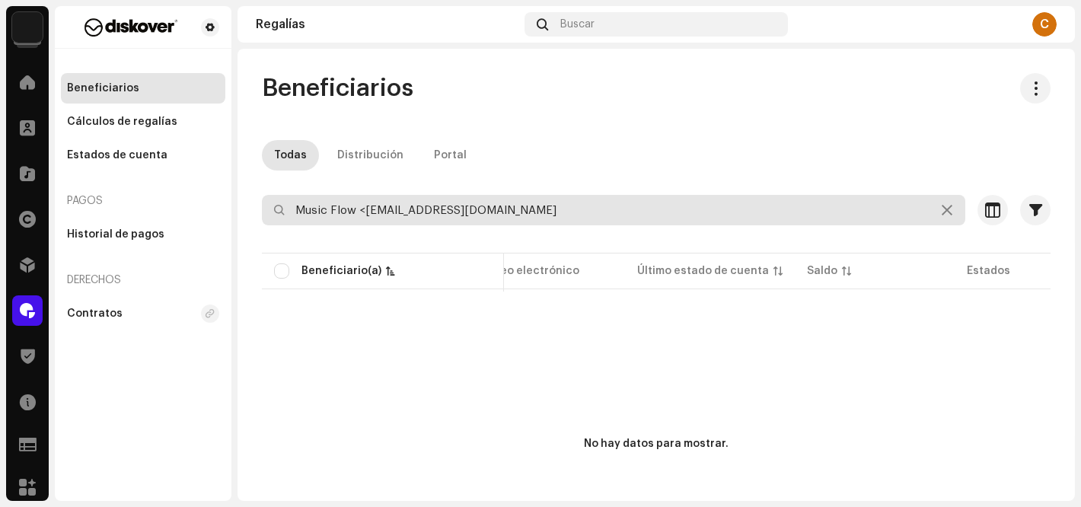
click at [364, 215] on input "Music Flow <[EMAIL_ADDRESS][DOMAIN_NAME]" at bounding box center [614, 210] width 704 height 30
type input "[EMAIL_ADDRESS][DOMAIN_NAME]"
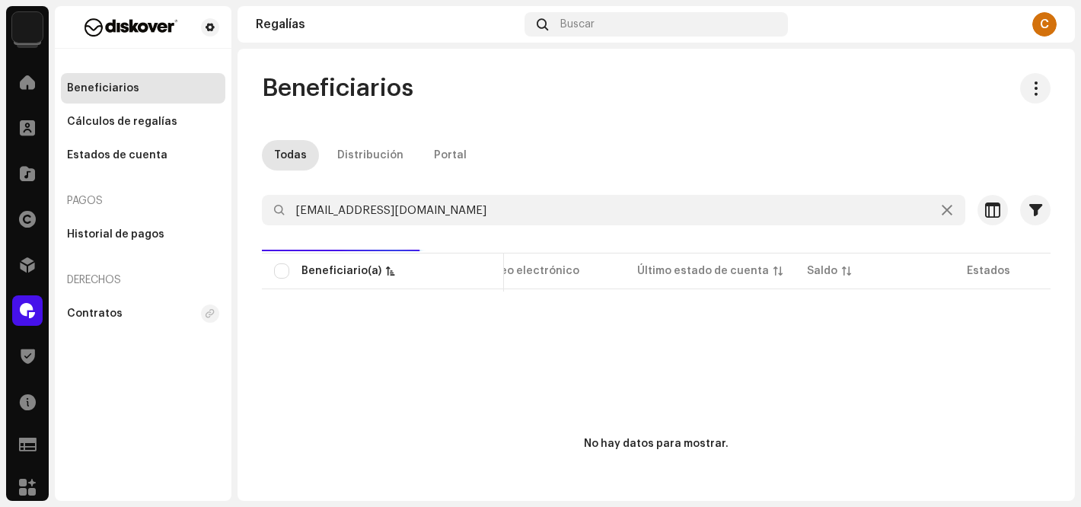
click at [620, 117] on div "Beneficiarios Todas Distribución Portal [EMAIL_ADDRESS][DOMAIN_NAME] Selecciona…" at bounding box center [657, 335] width 838 height 524
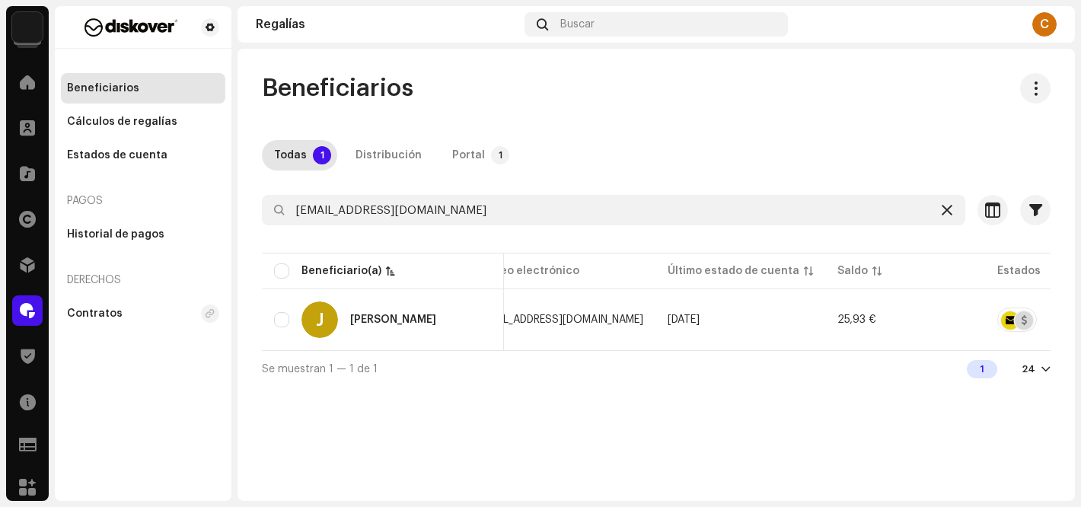
click at [953, 207] on div at bounding box center [947, 210] width 18 height 18
